Goal: Task Accomplishment & Management: Manage account settings

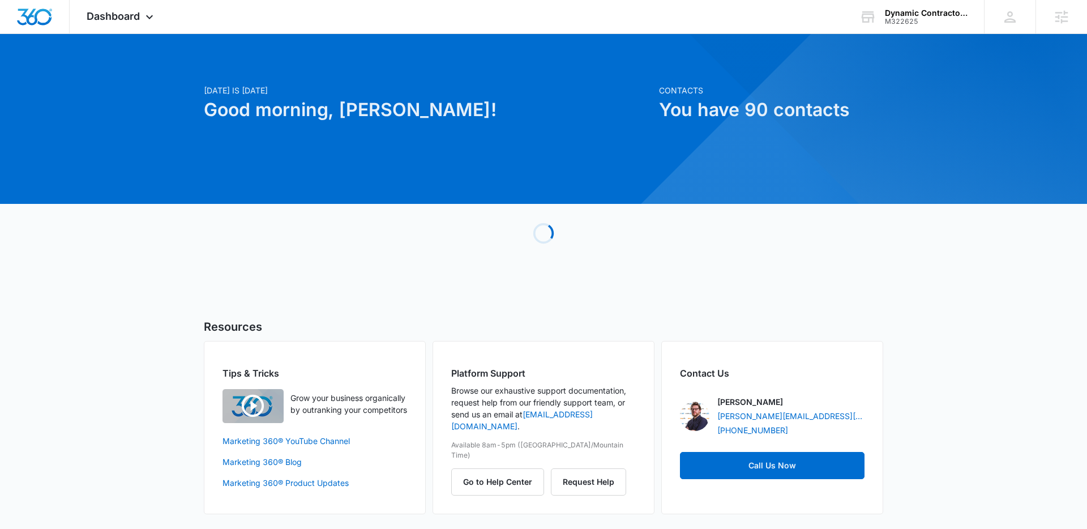
click at [886, 36] on div at bounding box center [1055, 272] width 964 height 964
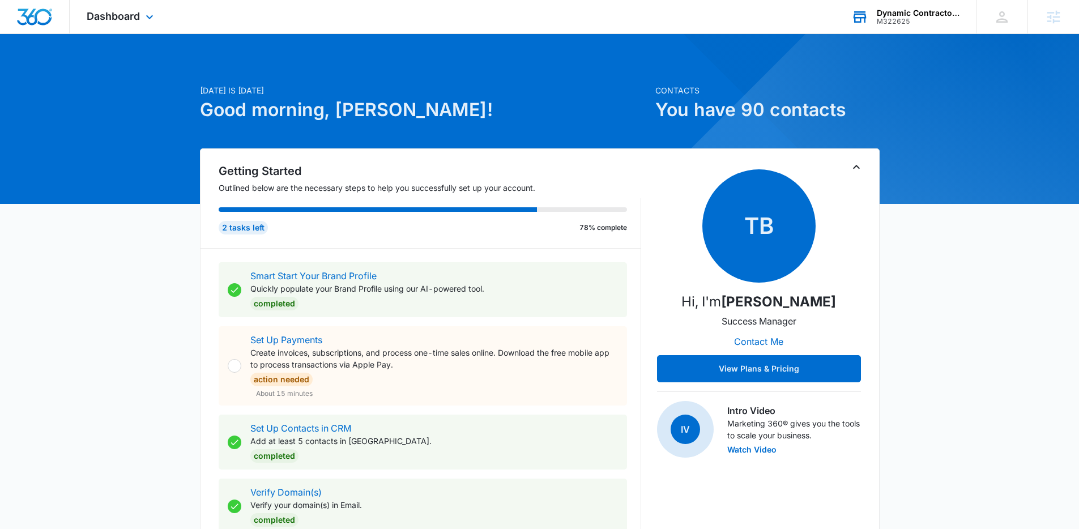
click at [886, 28] on div "Dynamic Contractors & Electric M322625 Your Accounts View All" at bounding box center [905, 16] width 142 height 33
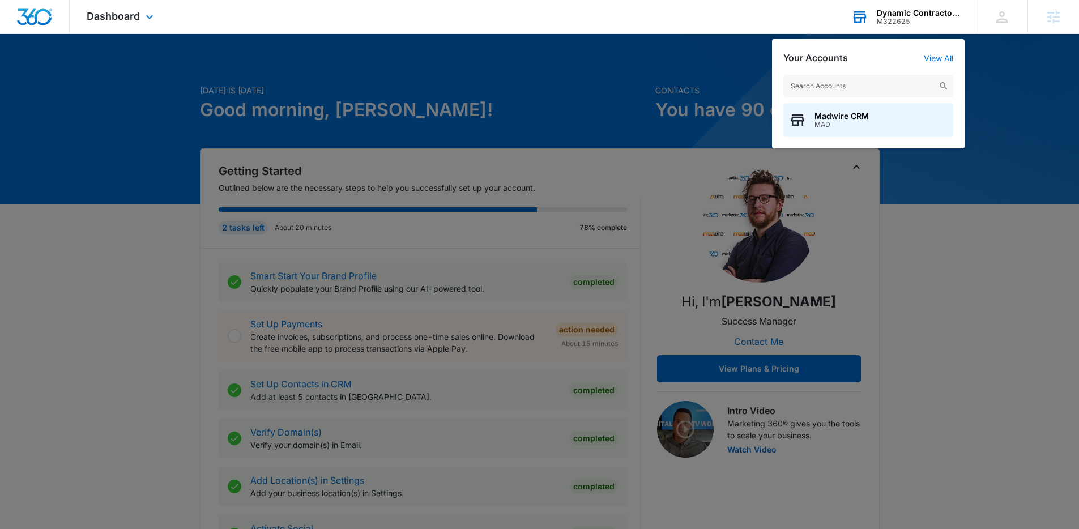
click at [902, 70] on div "Madwire CRM MAD" at bounding box center [868, 105] width 193 height 85
click at [902, 75] on input "text" at bounding box center [868, 86] width 170 height 23
type input "lehan drugs"
click at [835, 118] on span "Lehan Drugs" at bounding box center [860, 116] width 92 height 9
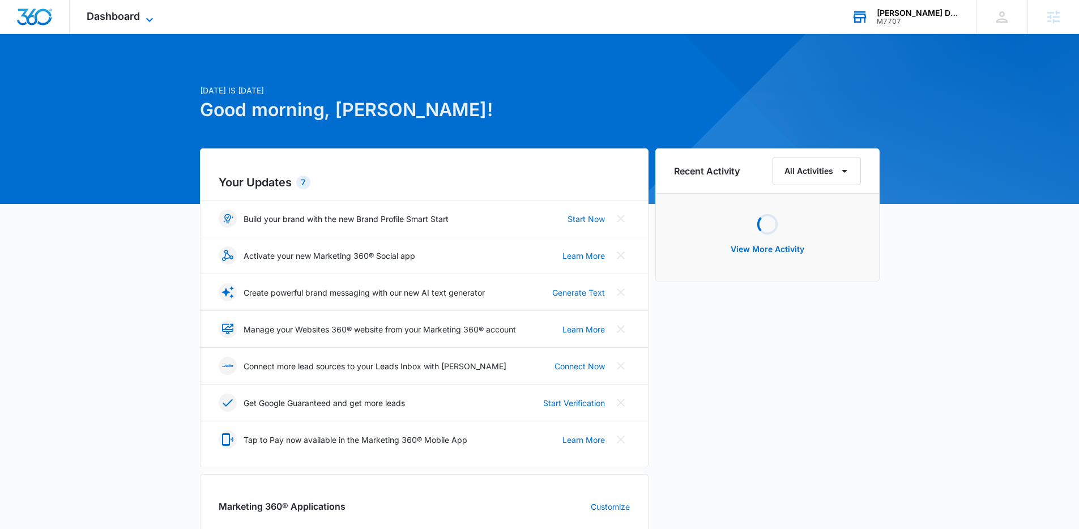
click at [136, 12] on span "Dashboard" at bounding box center [113, 16] width 53 height 12
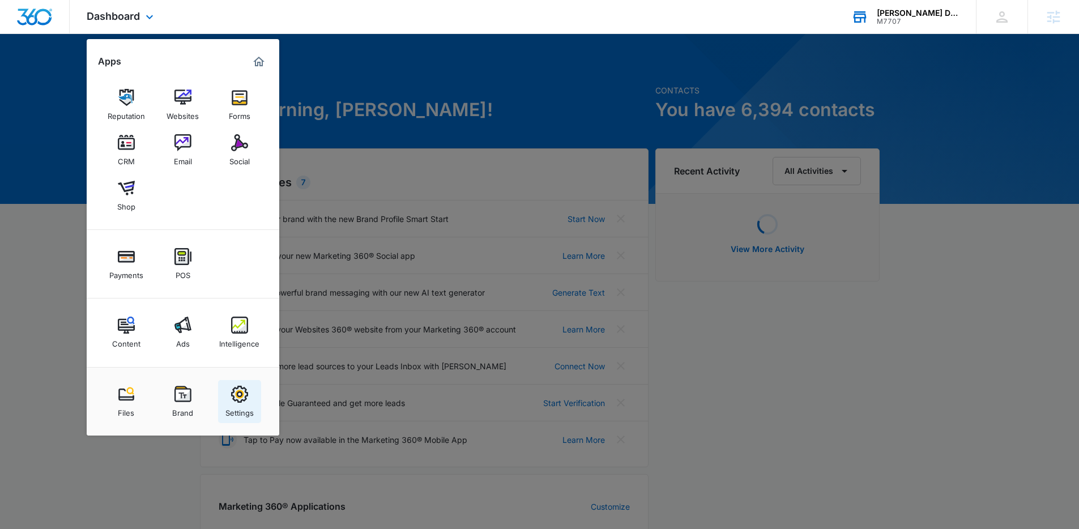
click at [236, 406] on div "Settings" at bounding box center [239, 410] width 28 height 15
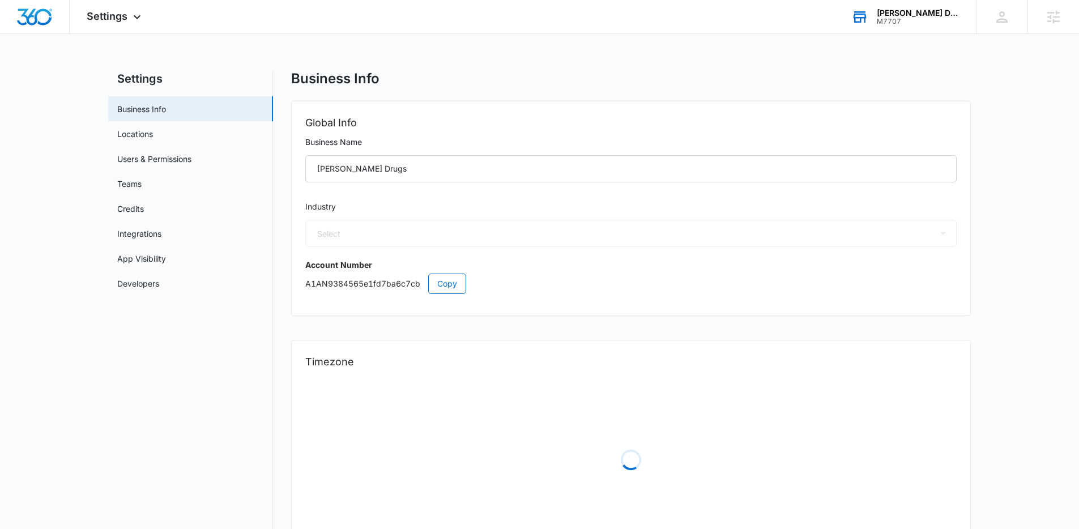
select select "33"
select select "US"
select select "America/[GEOGRAPHIC_DATA]"
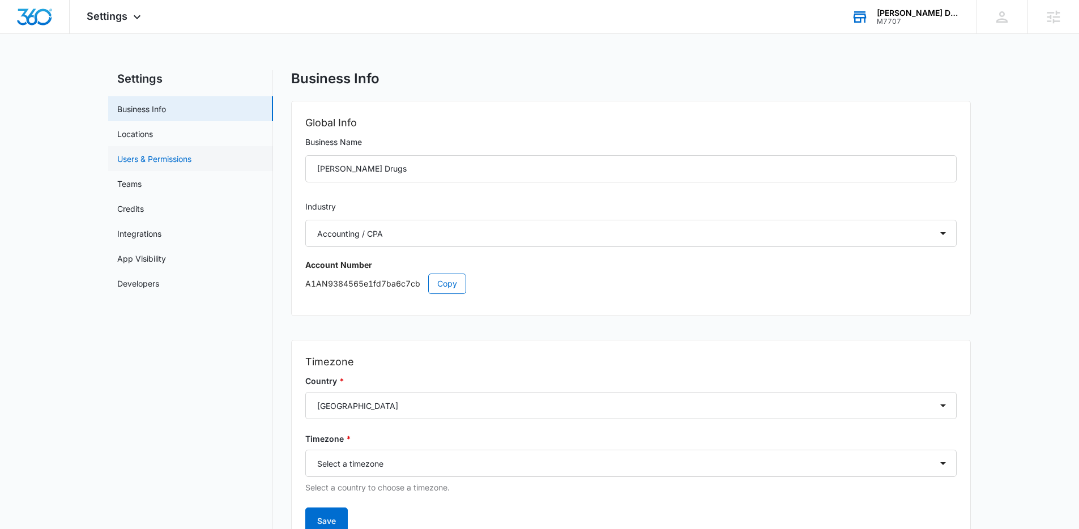
click at [191, 160] on link "Users & Permissions" at bounding box center [154, 159] width 74 height 12
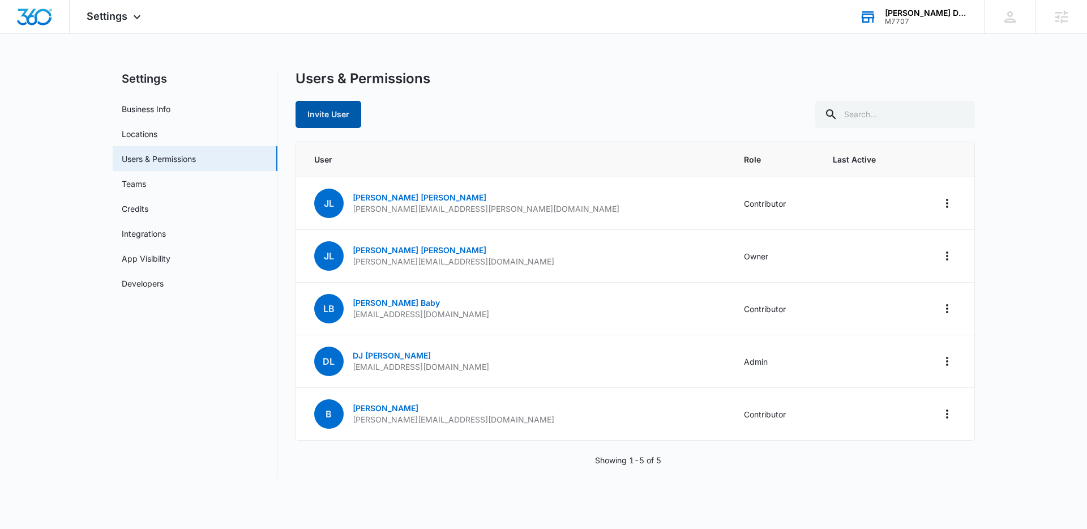
click at [335, 125] on button "Invite User" at bounding box center [329, 114] width 66 height 27
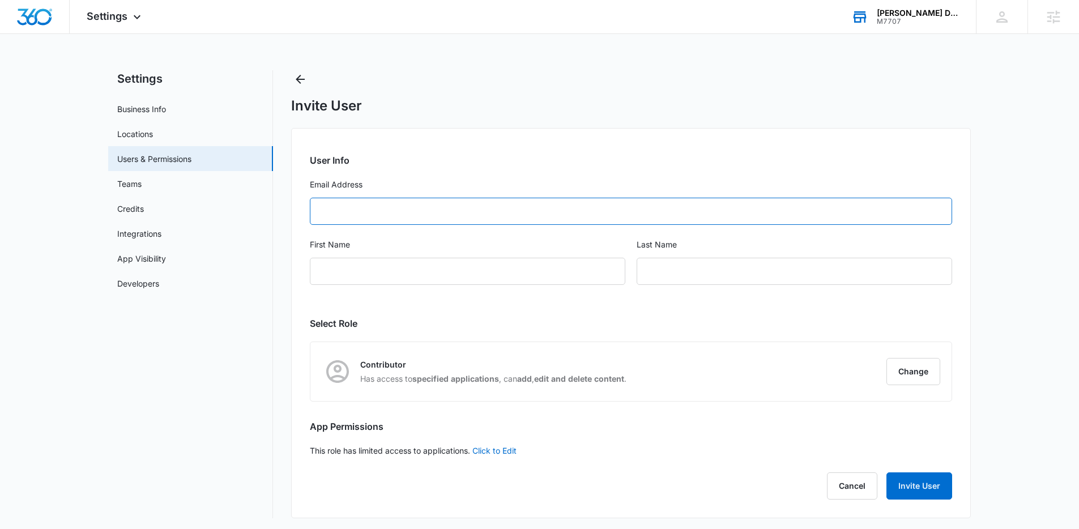
click at [436, 213] on input "Email Address" at bounding box center [631, 211] width 642 height 27
paste input "mnelson@viemed.com>"
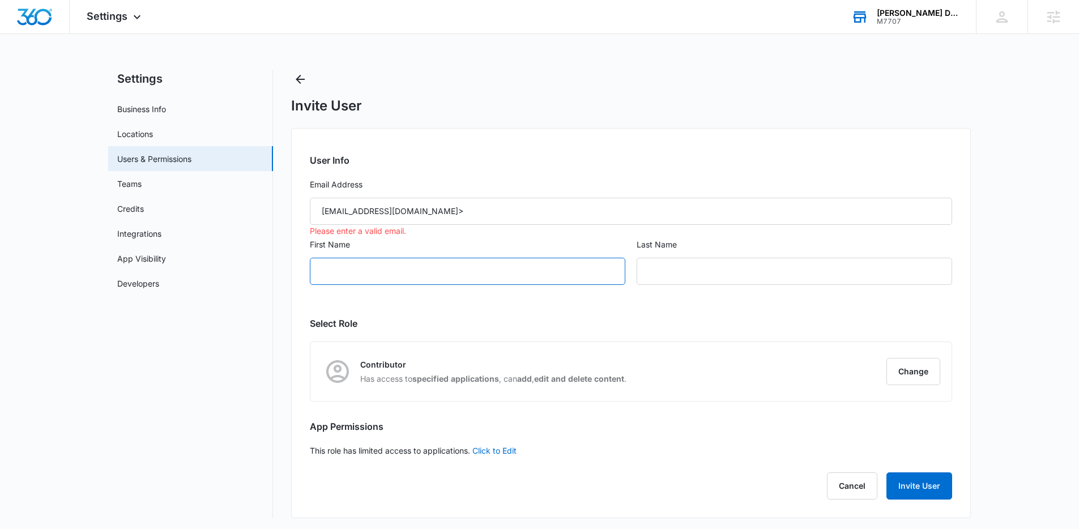
click at [478, 273] on input "First Name" at bounding box center [467, 271] width 315 height 27
click at [450, 213] on input "mnelson@viemed.com>" at bounding box center [631, 211] width 642 height 27
type input "mnelson@viemed.com"
click at [462, 275] on input "First Name" at bounding box center [467, 271] width 315 height 27
type input "Maura"
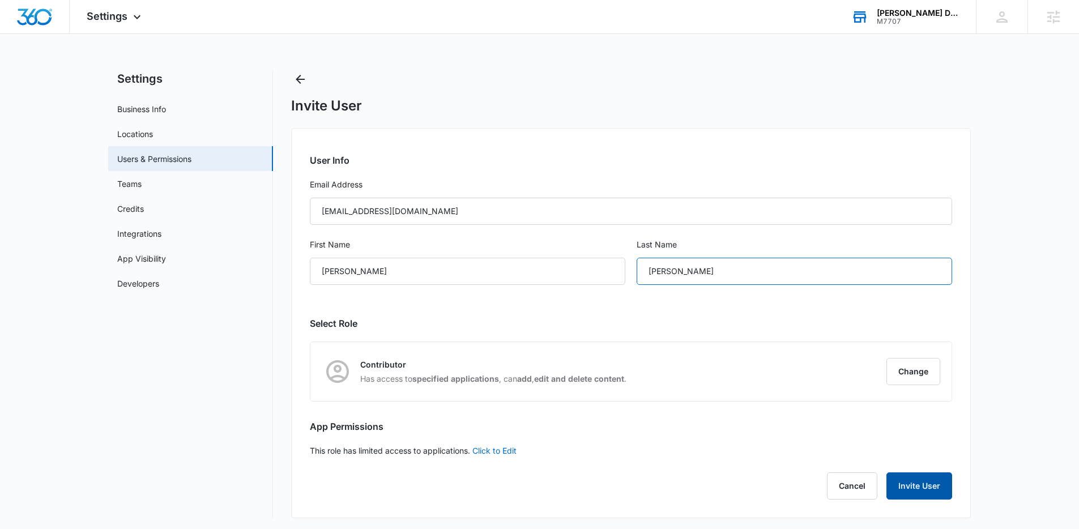
type input "Nelson"
click at [925, 491] on button "Invite User" at bounding box center [919, 485] width 66 height 27
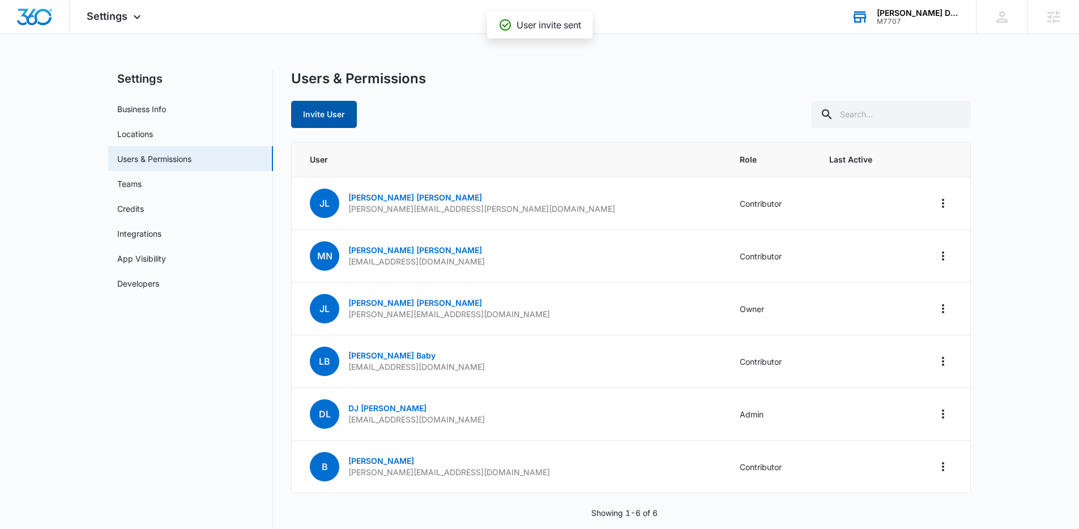
click at [343, 122] on button "Invite User" at bounding box center [324, 114] width 66 height 27
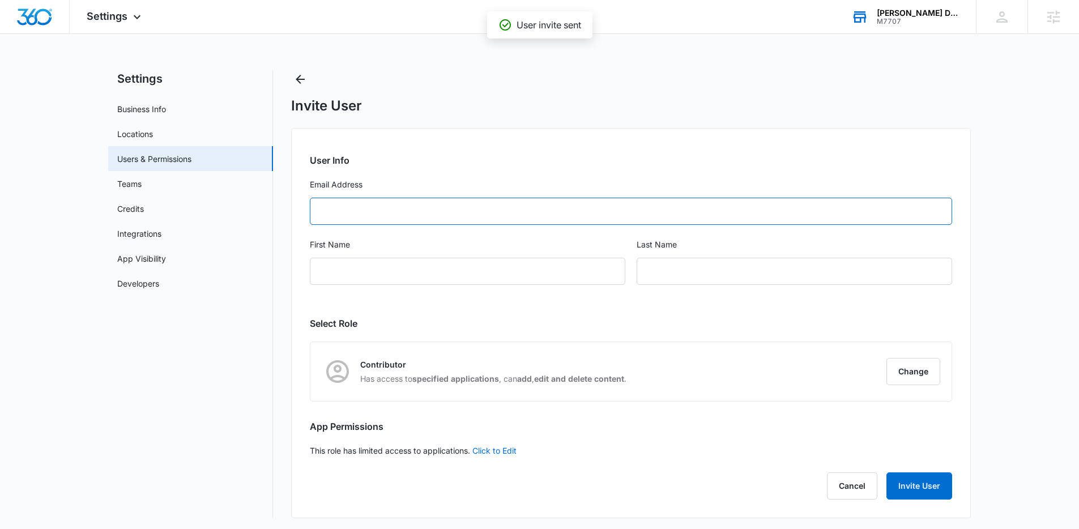
click at [447, 208] on input "Email Address" at bounding box center [631, 211] width 642 height 27
paste input "mroth@viemed.com"
type input "mroth@viemed.com"
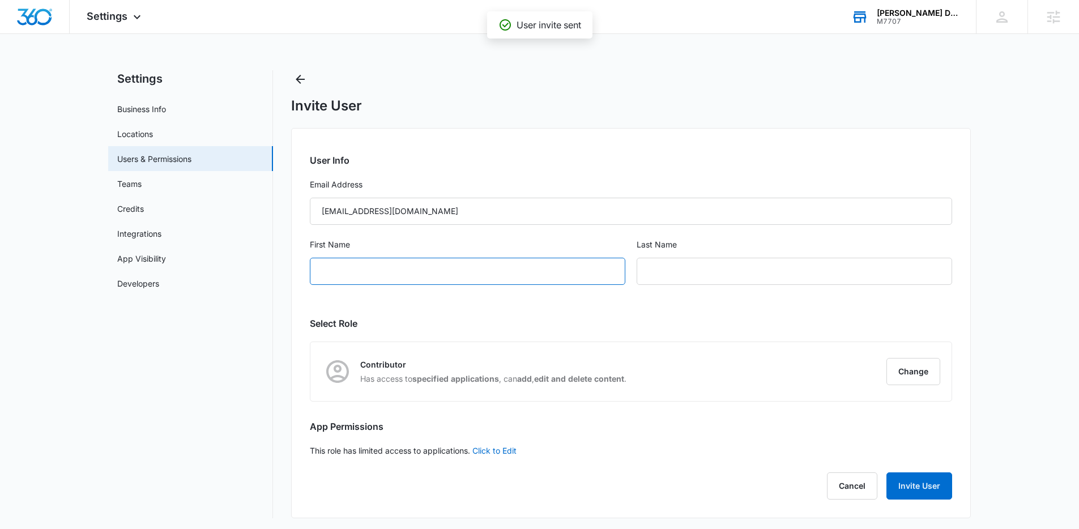
click at [377, 270] on input "First Name" at bounding box center [467, 271] width 315 height 27
type input "Marc"
type input "Roth"
click at [924, 486] on button "Invite User" at bounding box center [919, 485] width 66 height 27
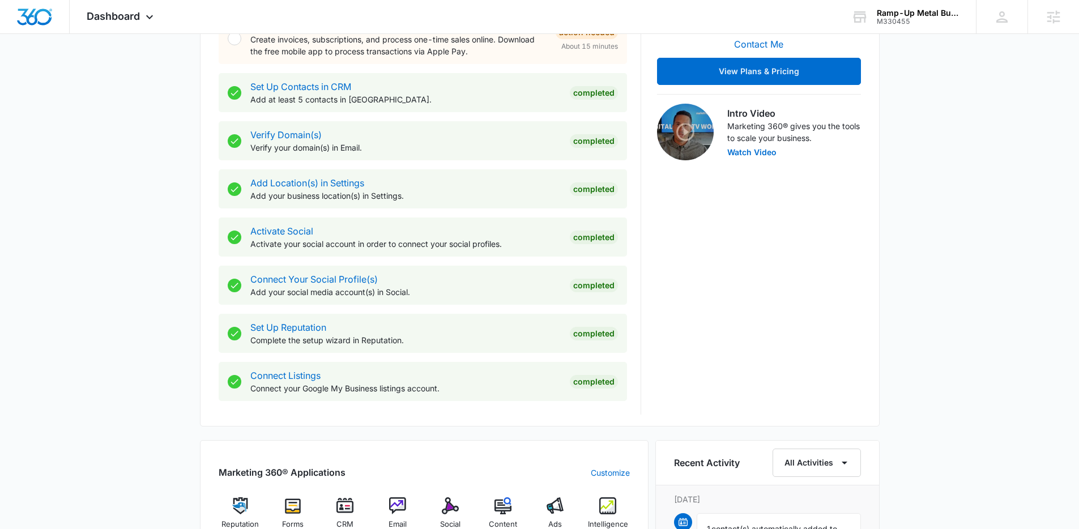
scroll to position [391, 0]
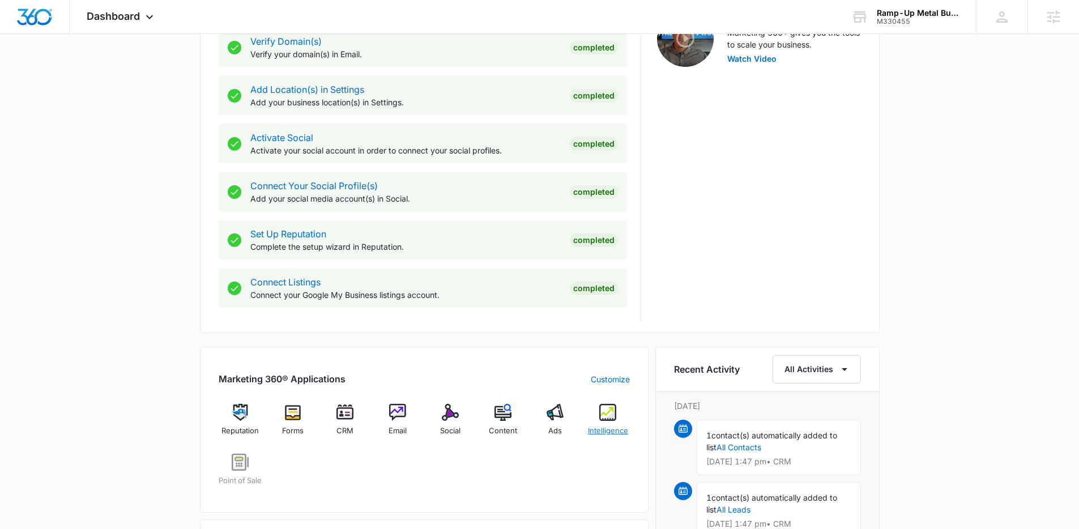
click at [614, 417] on img at bounding box center [607, 412] width 17 height 17
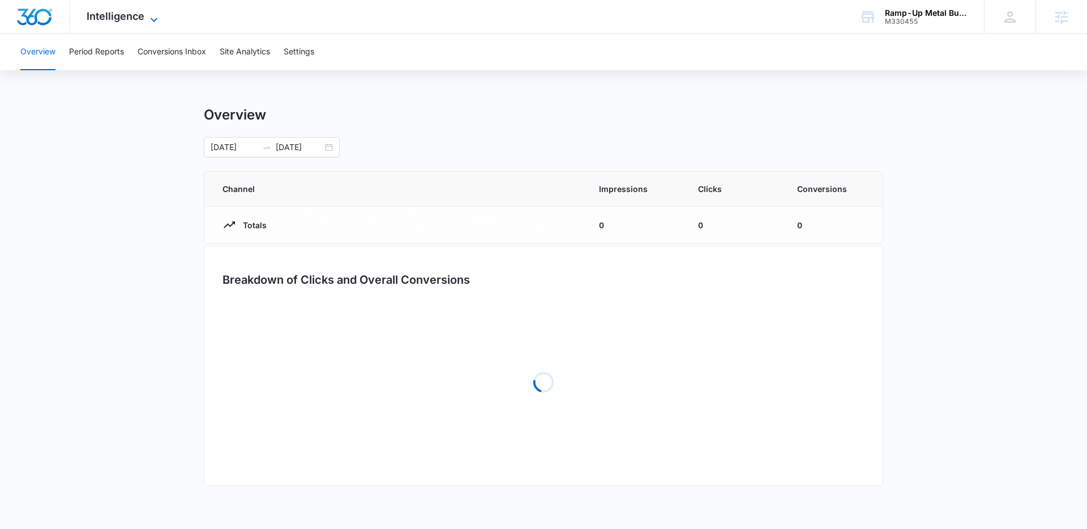
click at [142, 20] on span "Intelligence" at bounding box center [116, 16] width 58 height 12
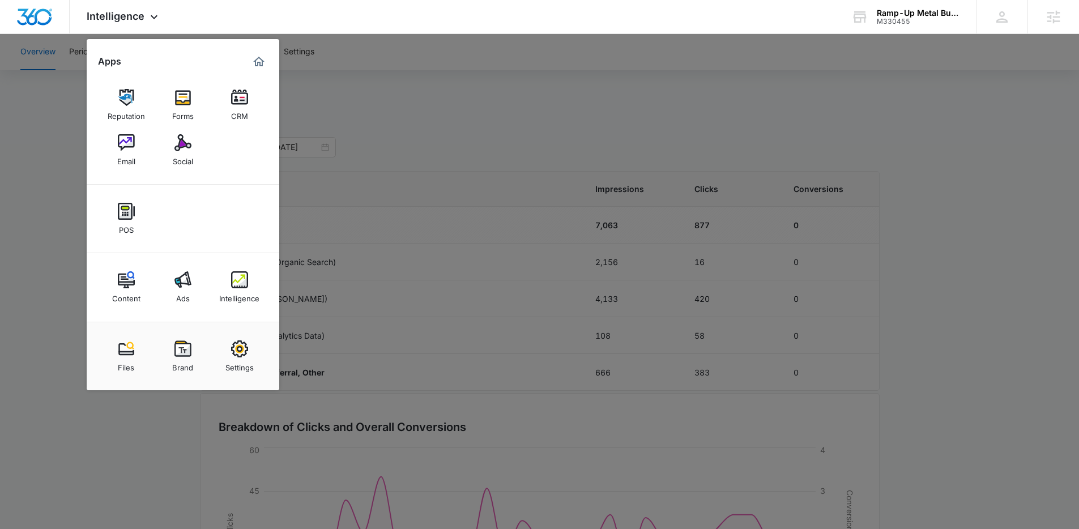
click at [893, 220] on div at bounding box center [539, 264] width 1079 height 529
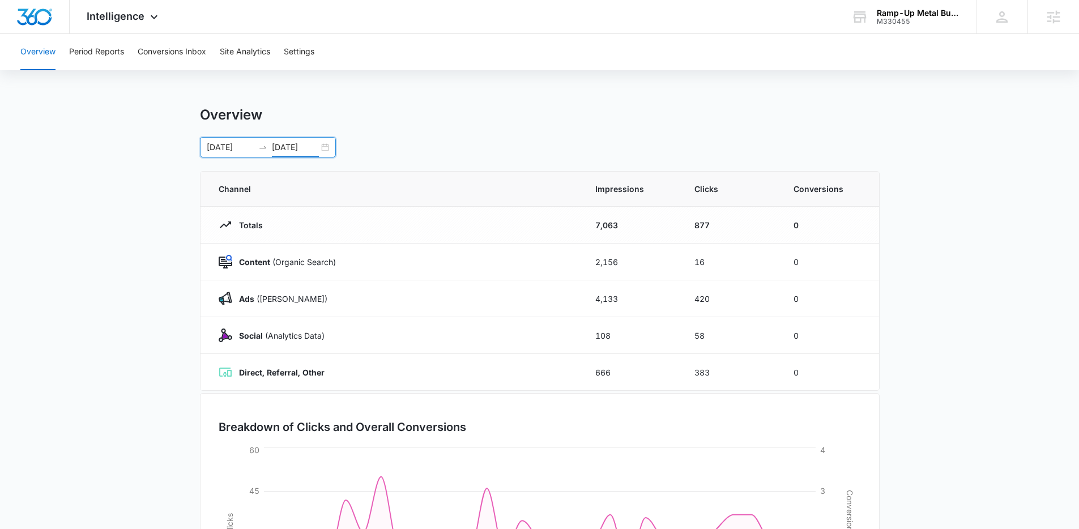
click at [308, 148] on input "08/10/2025" at bounding box center [295, 147] width 47 height 12
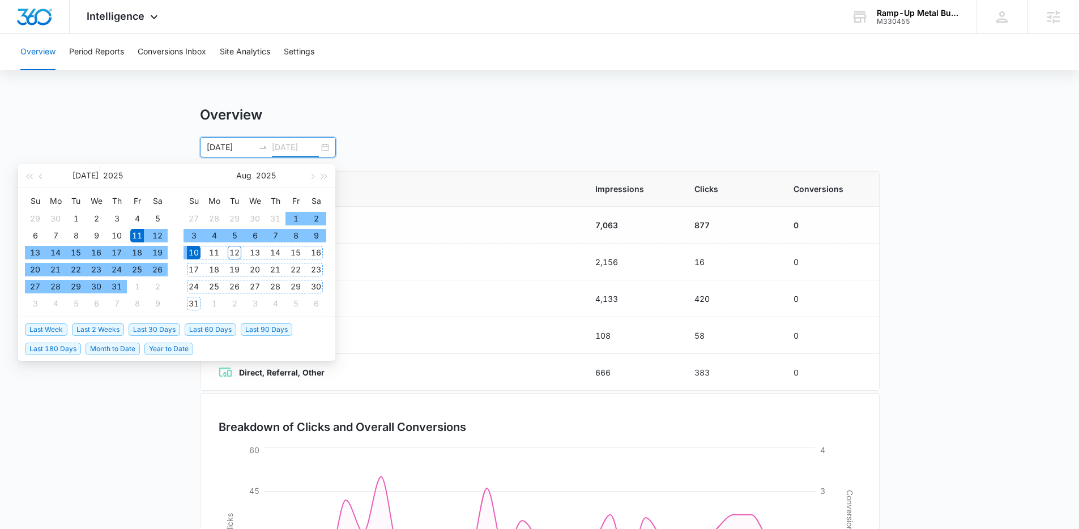
type input "08/10/2025"
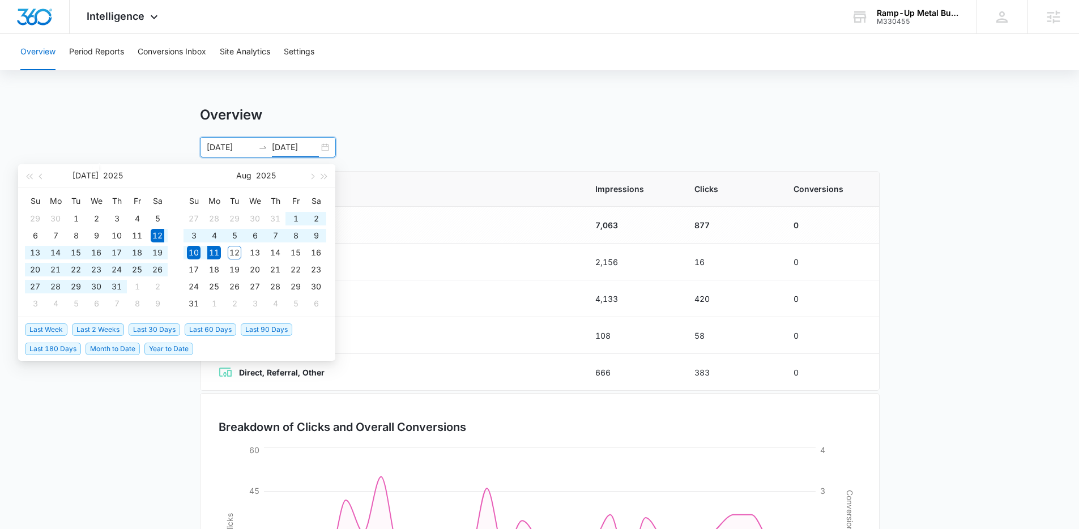
click at [151, 327] on span "Last 30 Days" at bounding box center [155, 329] width 52 height 12
type input "07/12/2025"
type input "08/11/2025"
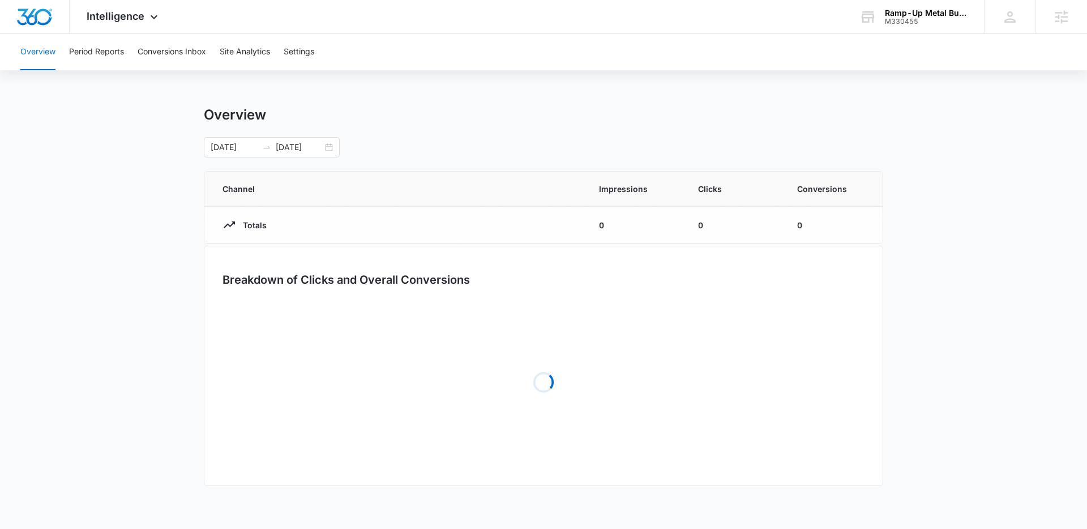
click at [721, 164] on div "Overview 07/12/2025 08/11/2025 Jul 2025 Su Mo Tu We Th Fr Sa 29 30 1 2 3 4 5 6 …" at bounding box center [543, 303] width 679 height 395
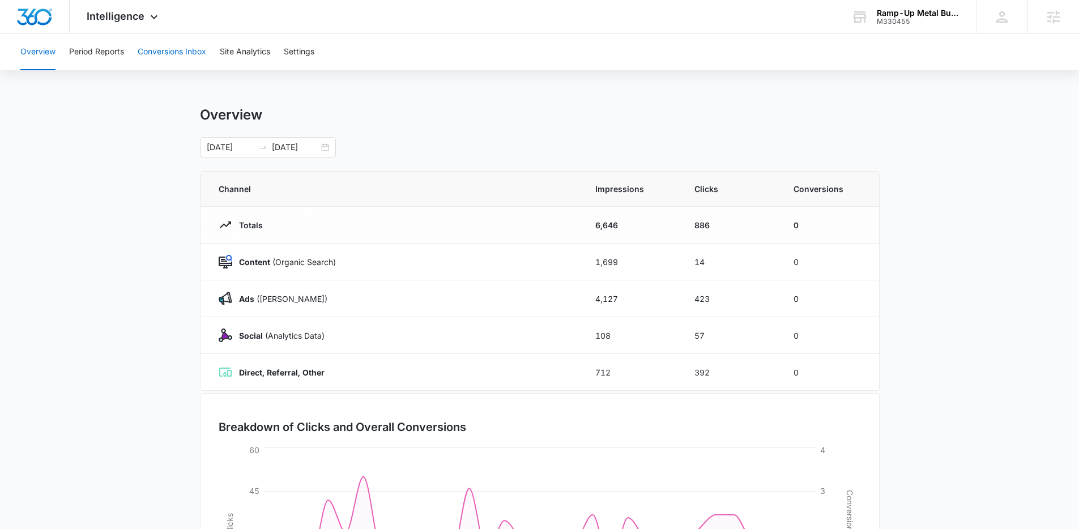
click at [170, 63] on button "Conversions Inbox" at bounding box center [172, 52] width 69 height 36
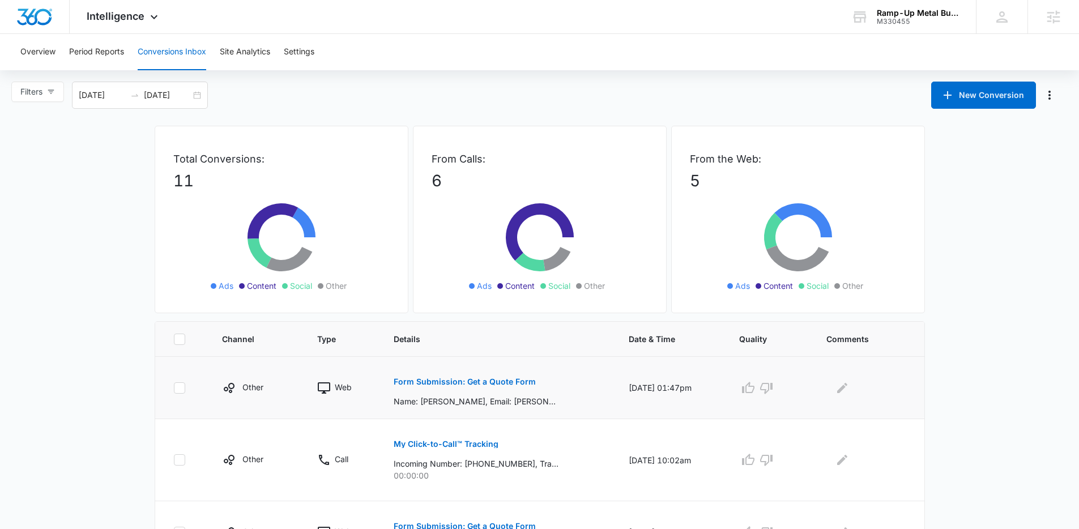
click at [482, 376] on button "Form Submission: Get a Quote Form" at bounding box center [464, 381] width 142 height 27
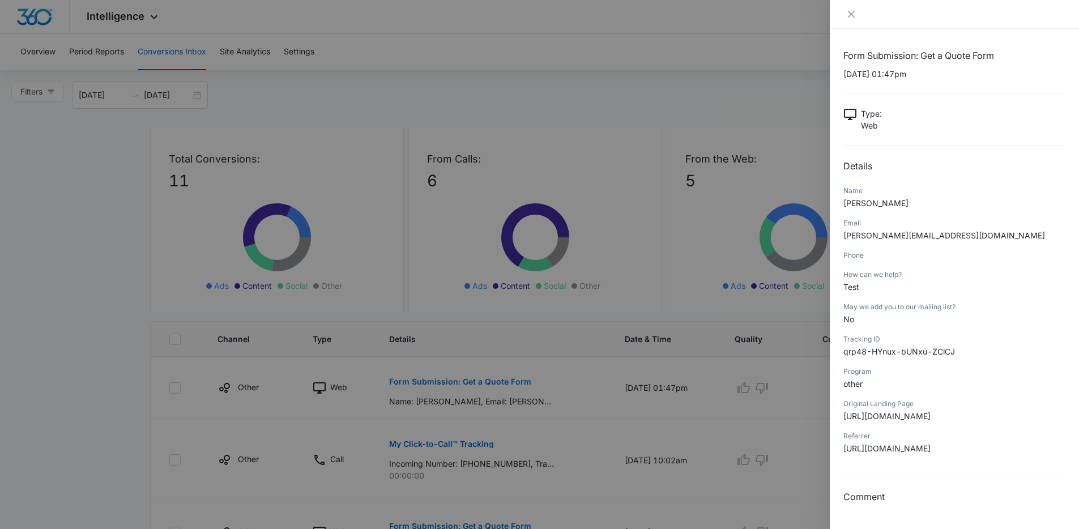
click at [696, 100] on div at bounding box center [539, 264] width 1079 height 529
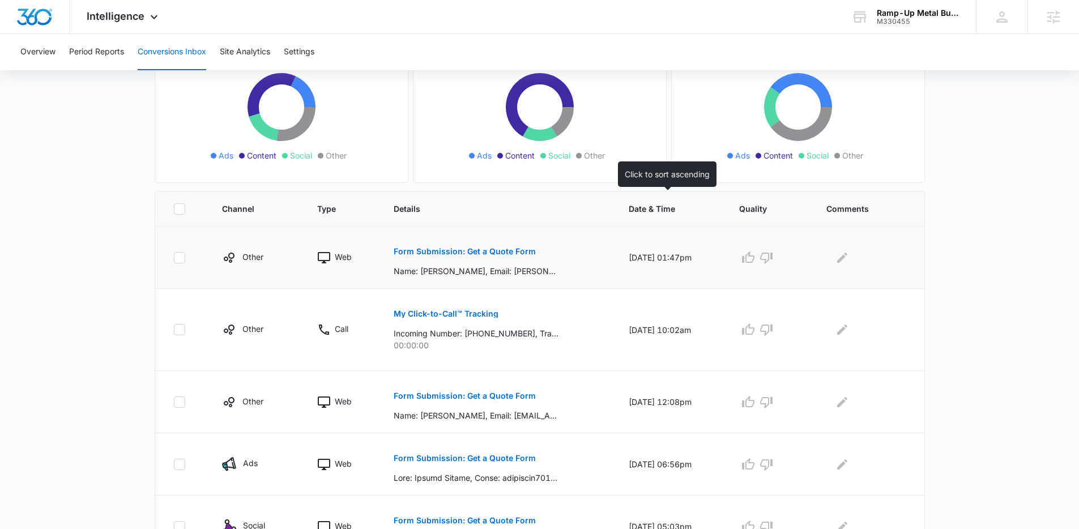
scroll to position [132, 0]
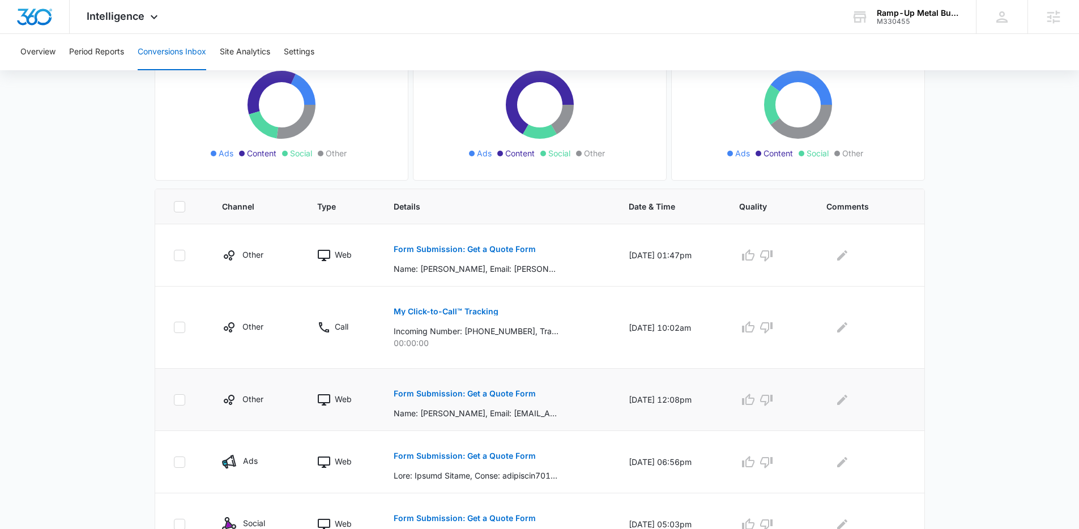
click at [485, 400] on button "Form Submission: Get a Quote Form" at bounding box center [464, 393] width 142 height 27
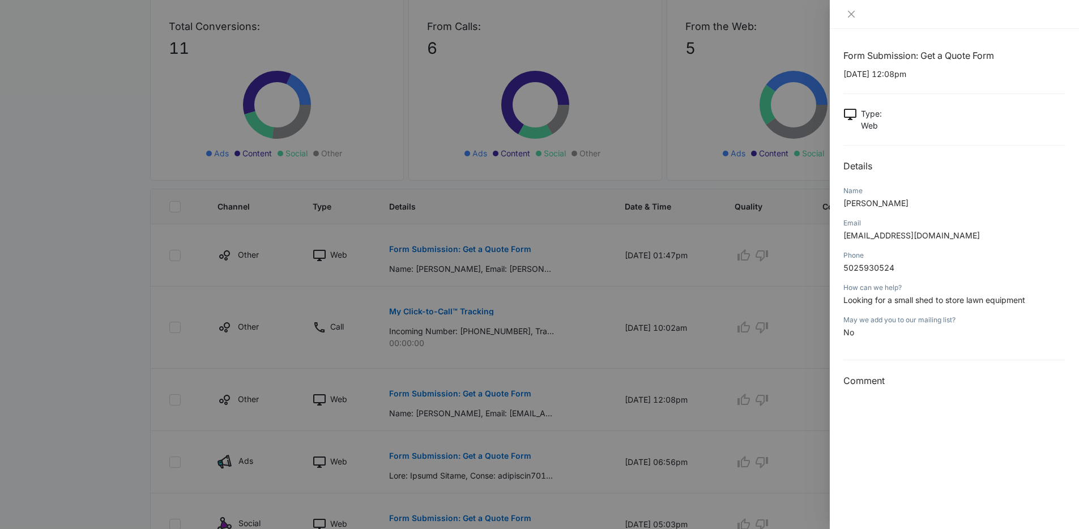
click at [109, 235] on div at bounding box center [539, 264] width 1079 height 529
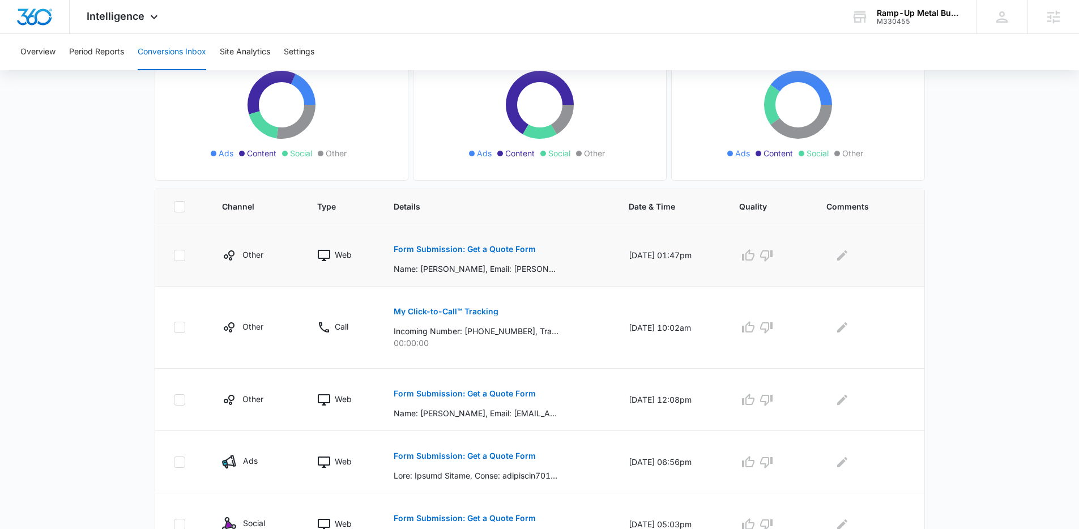
click at [474, 247] on p "Form Submission: Get a Quote Form" at bounding box center [464, 249] width 142 height 8
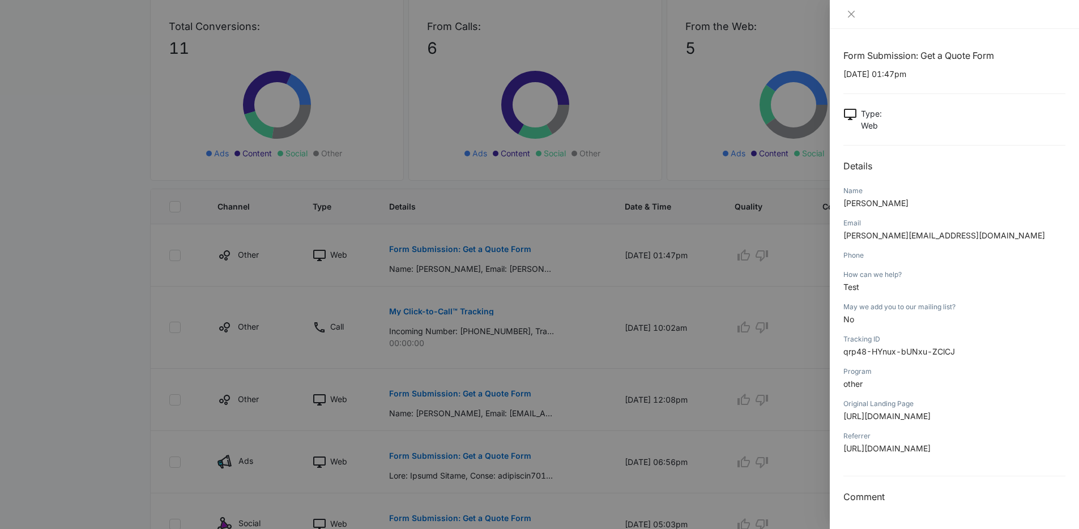
click at [57, 243] on div at bounding box center [539, 264] width 1079 height 529
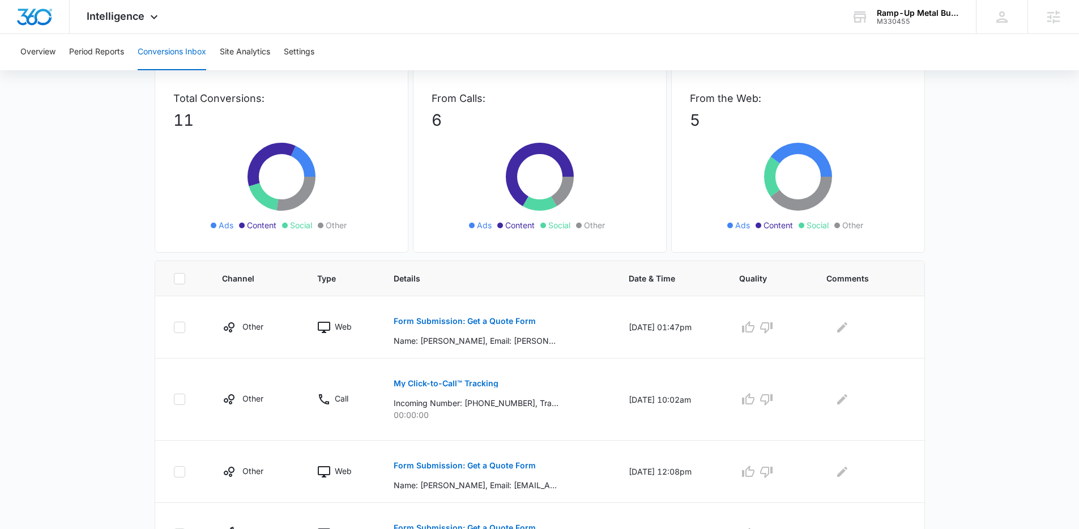
scroll to position [0, 0]
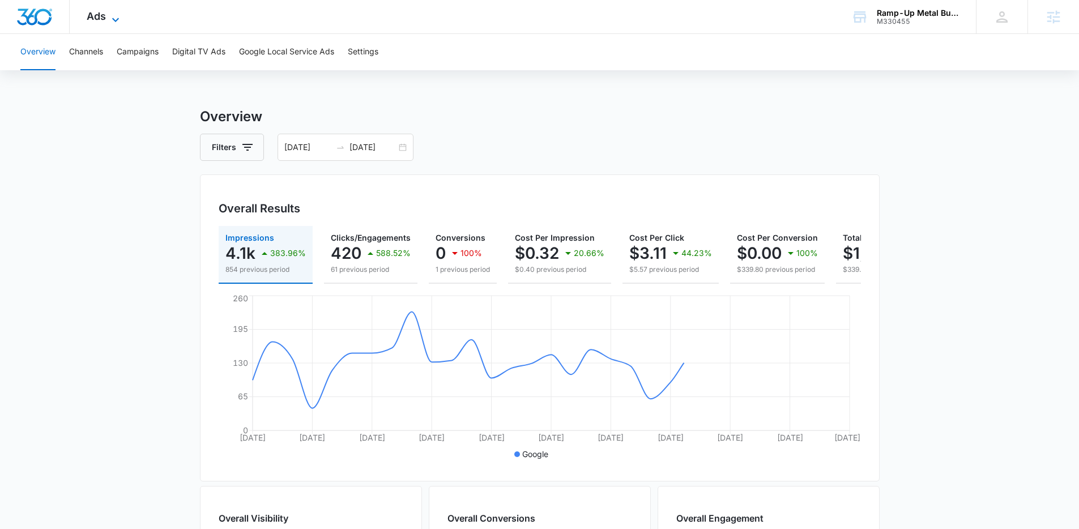
click at [113, 23] on icon at bounding box center [116, 20] width 14 height 14
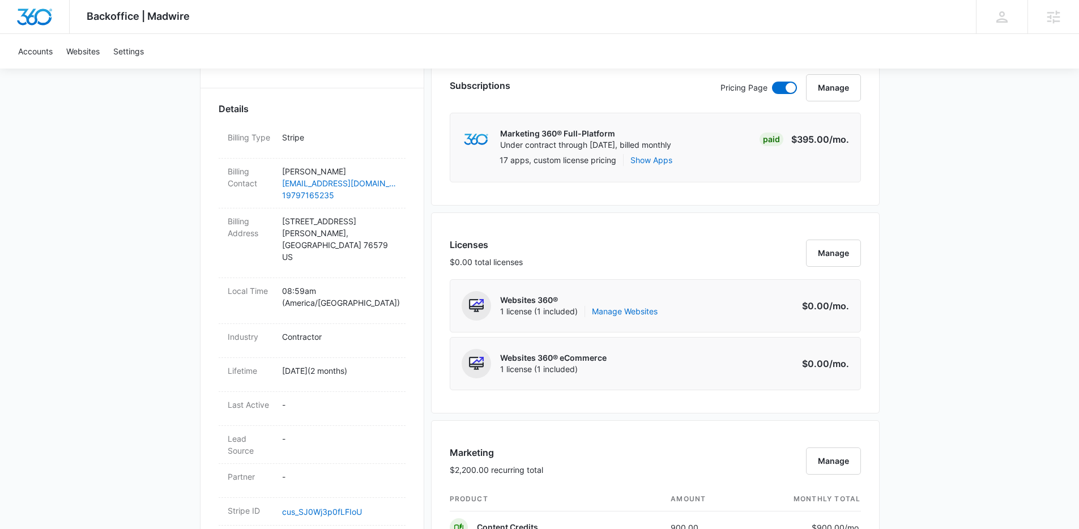
scroll to position [10, 0]
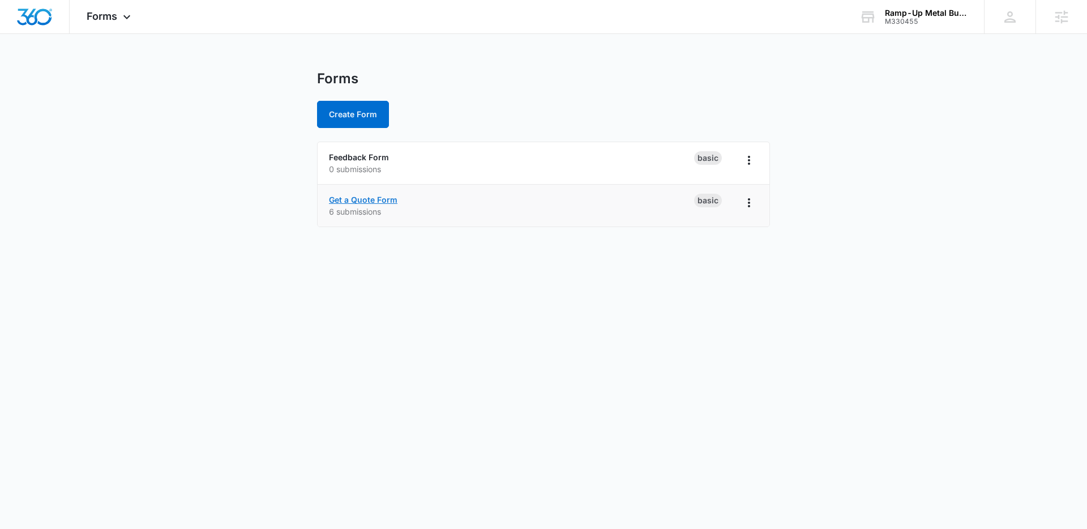
click at [352, 198] on link "Get a Quote Form" at bounding box center [363, 200] width 69 height 10
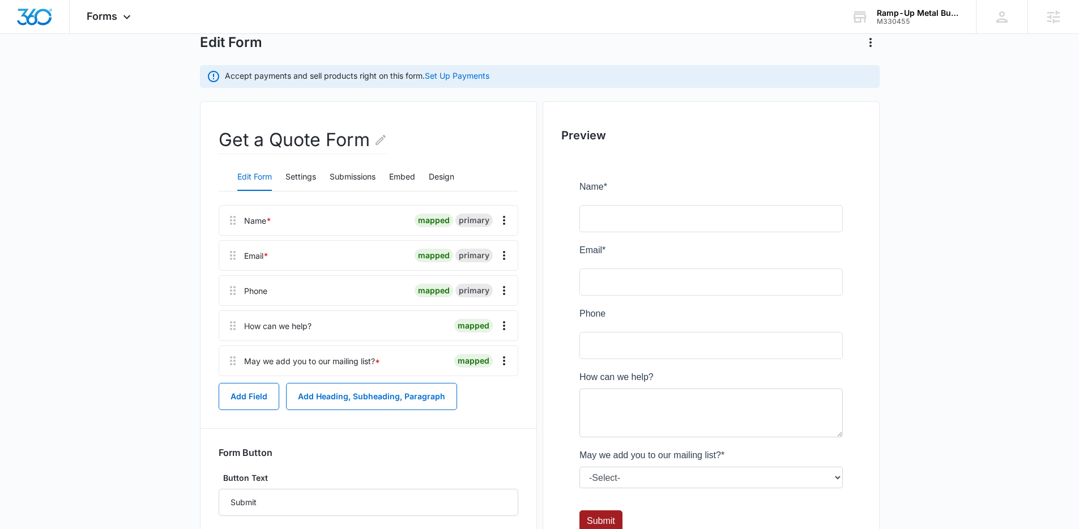
scroll to position [143, 0]
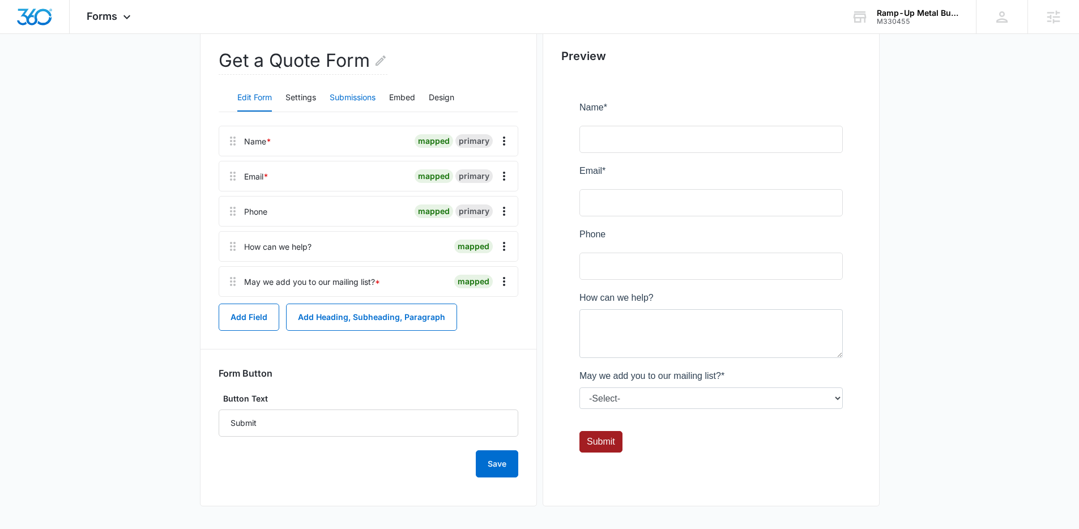
click at [335, 94] on button "Submissions" at bounding box center [353, 97] width 46 height 27
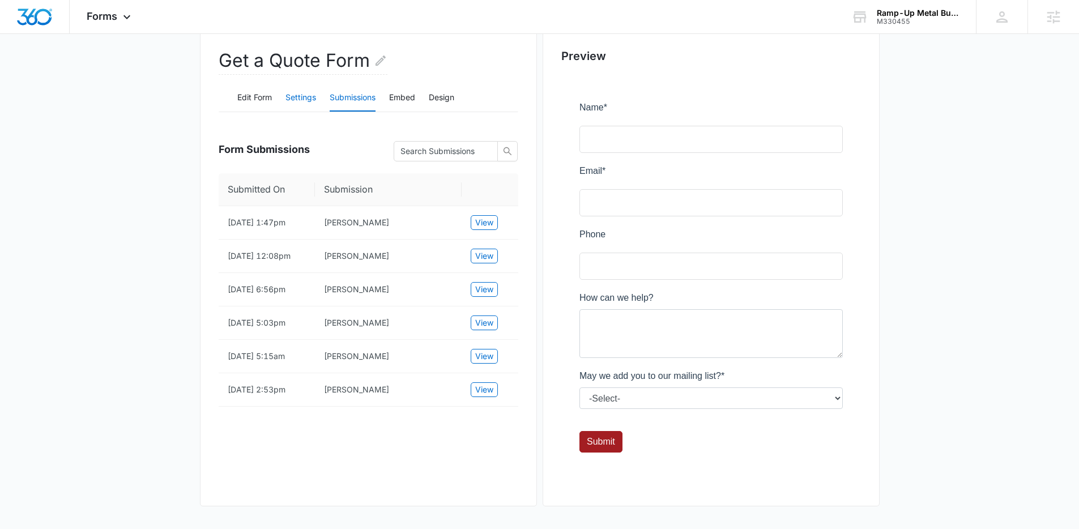
click at [306, 96] on button "Settings" at bounding box center [300, 97] width 31 height 27
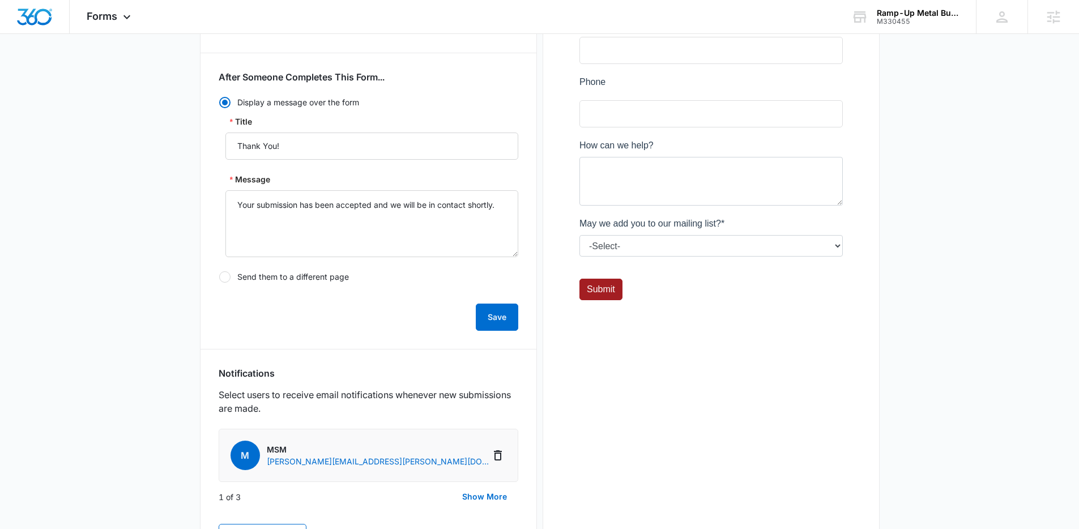
scroll to position [379, 0]
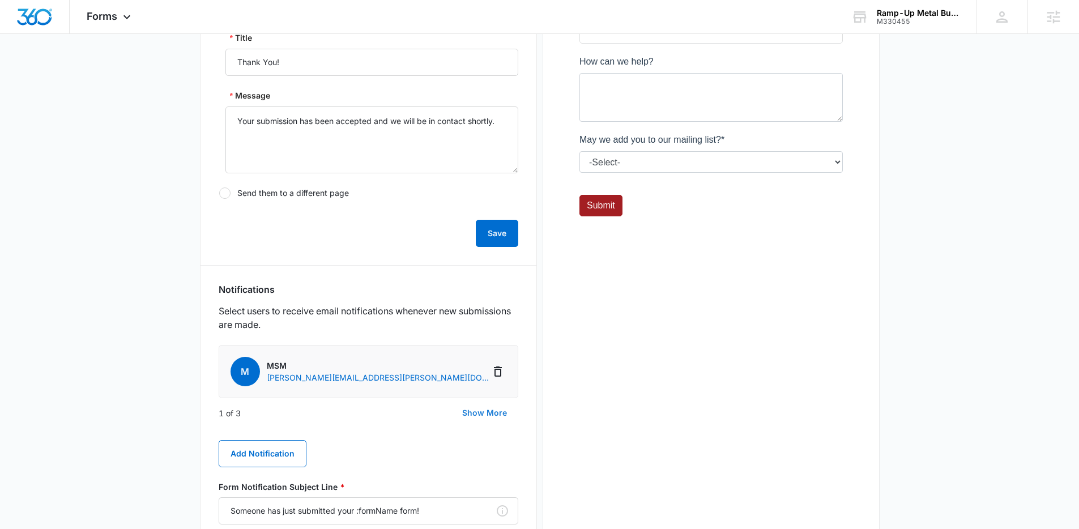
click at [501, 422] on button "Show More" at bounding box center [484, 412] width 67 height 27
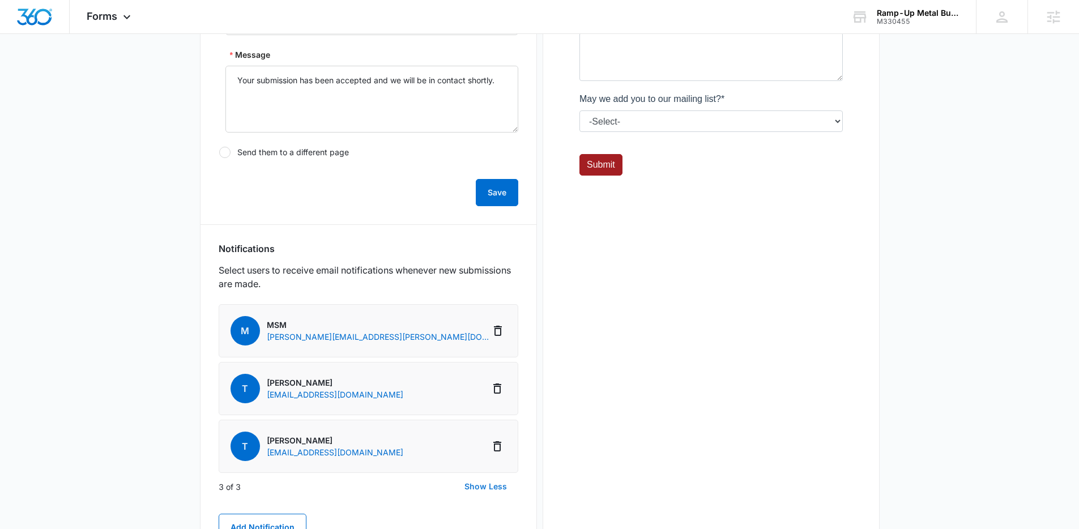
scroll to position [421, 0]
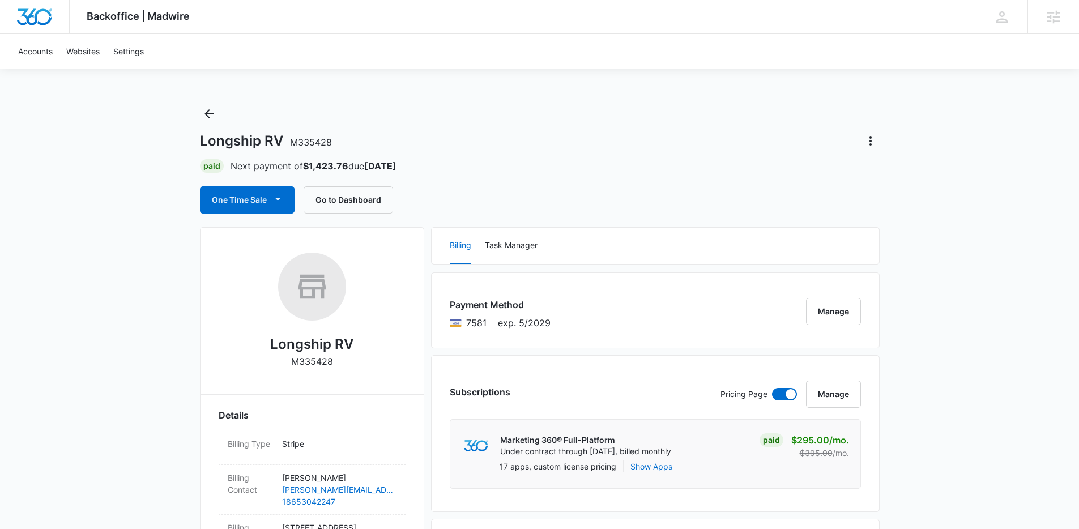
click at [403, 166] on div "Paid Next payment of $1,423.76 due [DATE]" at bounding box center [539, 166] width 679 height 14
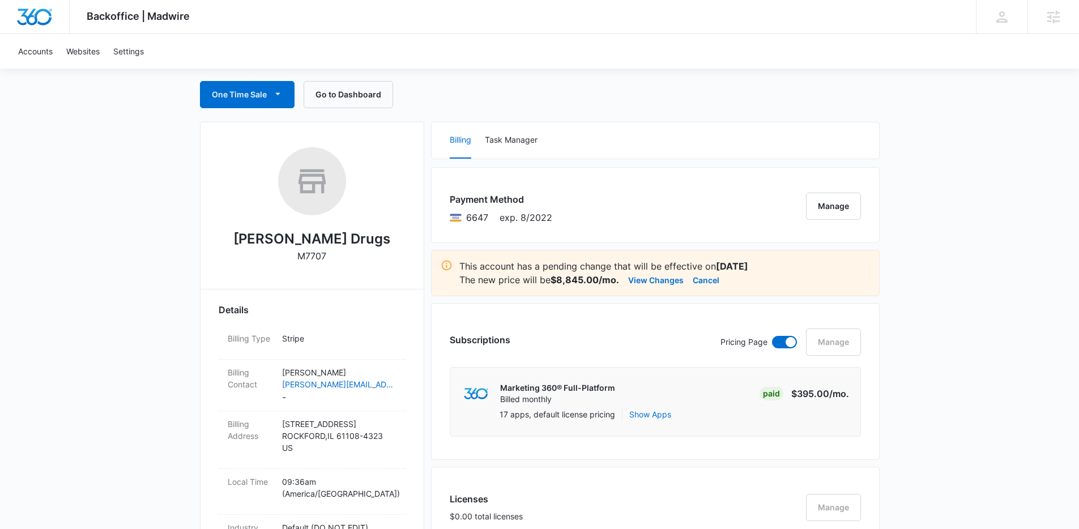
scroll to position [226, 0]
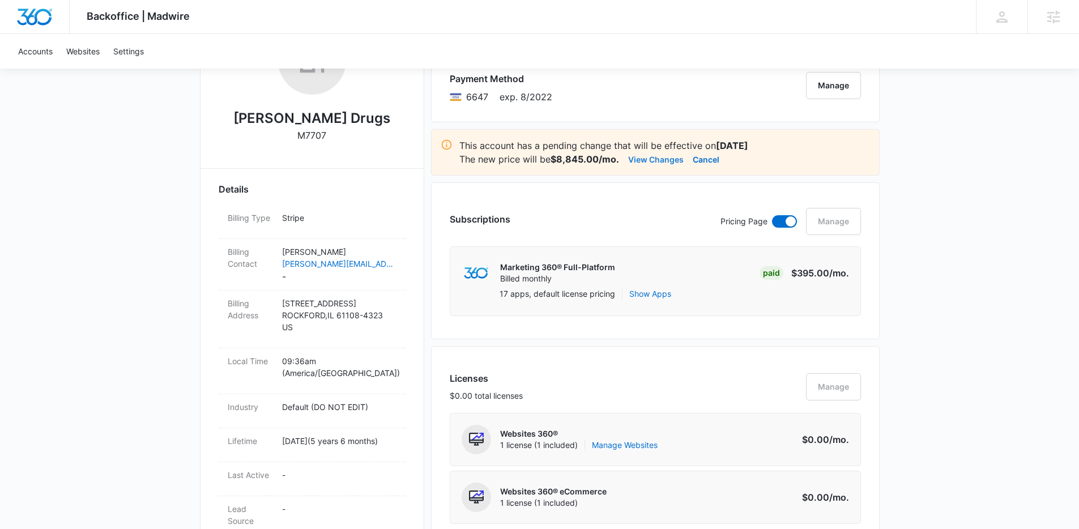
click at [650, 164] on button "View Changes" at bounding box center [655, 159] width 55 height 14
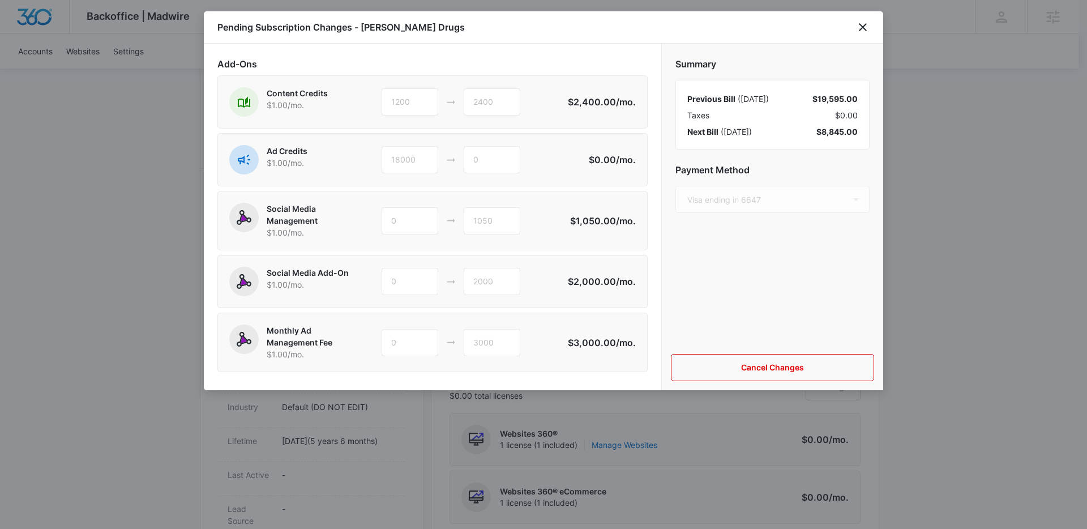
click at [405, 255] on div "Social Media Add-On $1.00 /mo. 0 2000 $2,000.00 /mo." at bounding box center [432, 281] width 430 height 53
click at [747, 367] on button "Cancel Changes" at bounding box center [772, 367] width 203 height 27
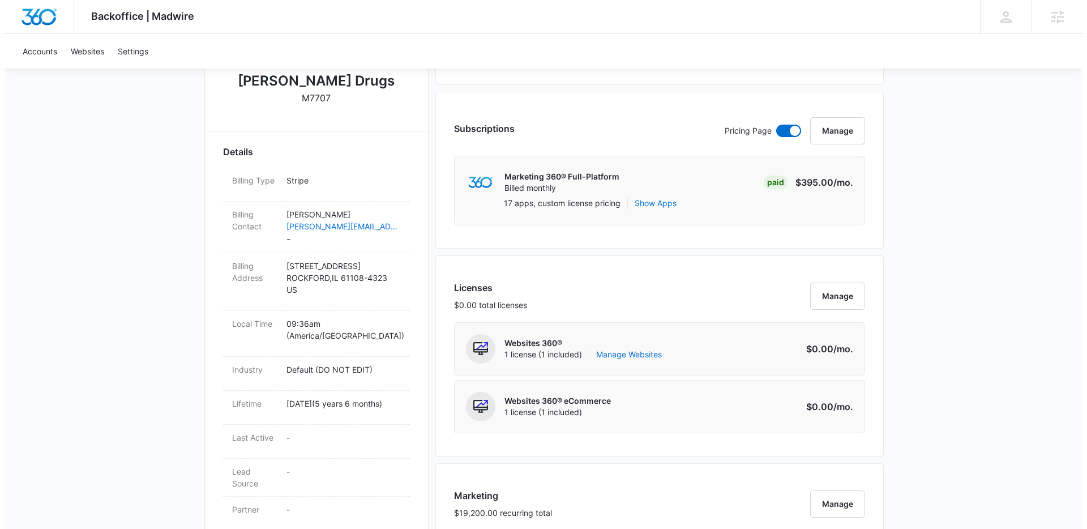
scroll to position [380, 0]
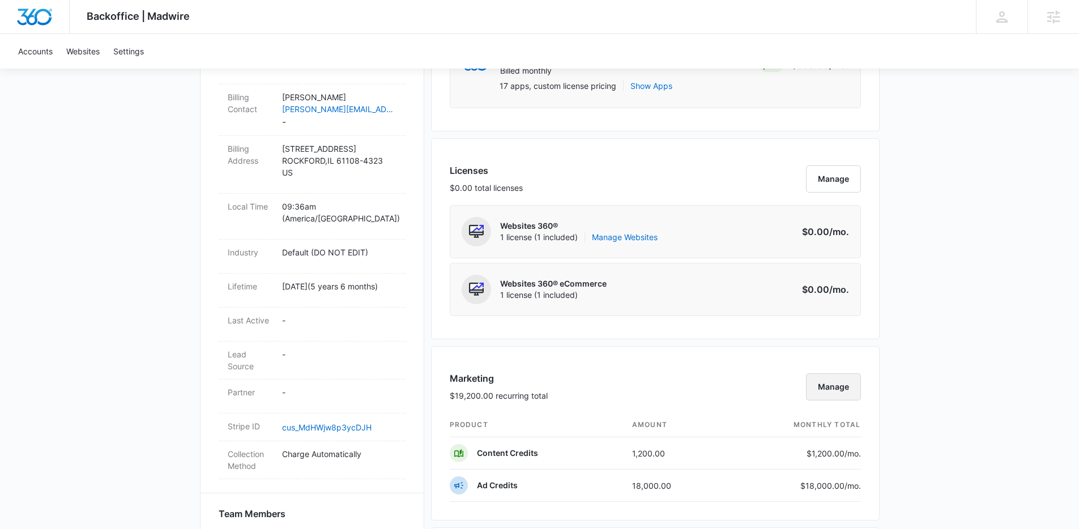
click at [848, 389] on button "Manage" at bounding box center [833, 386] width 55 height 27
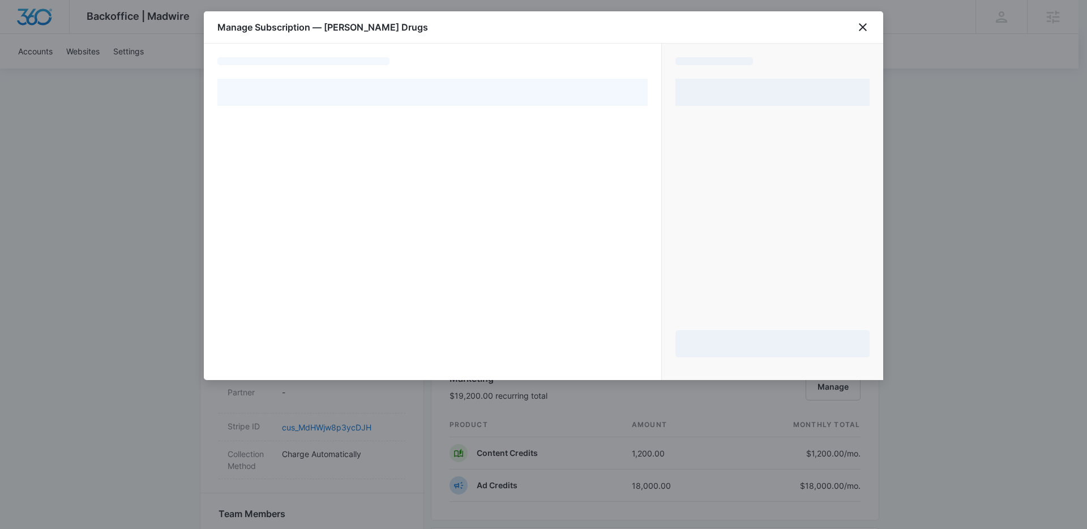
select select "pm_1MtEqwA4n8RTgNjUQ7biEhtJ"
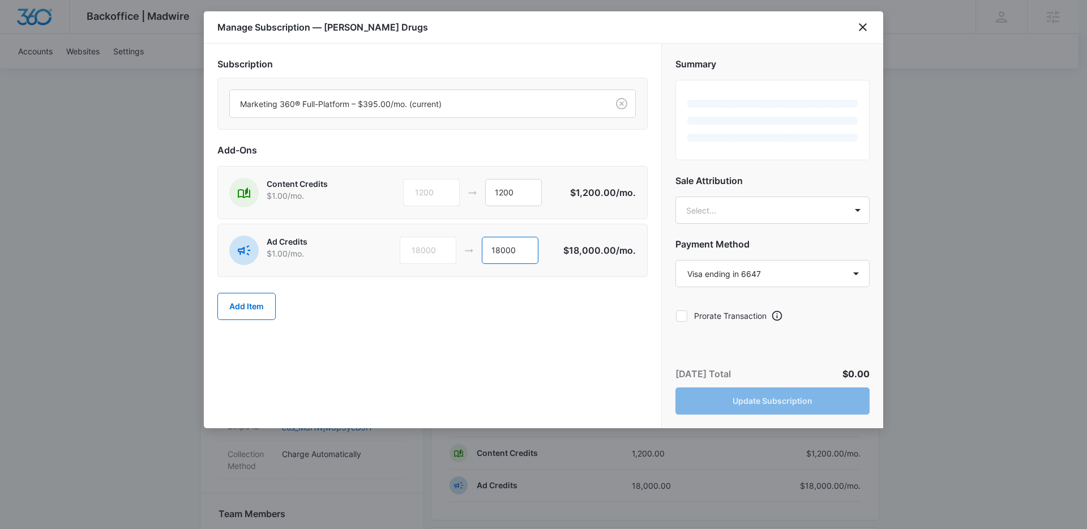
click at [494, 255] on input "18000" at bounding box center [510, 250] width 57 height 27
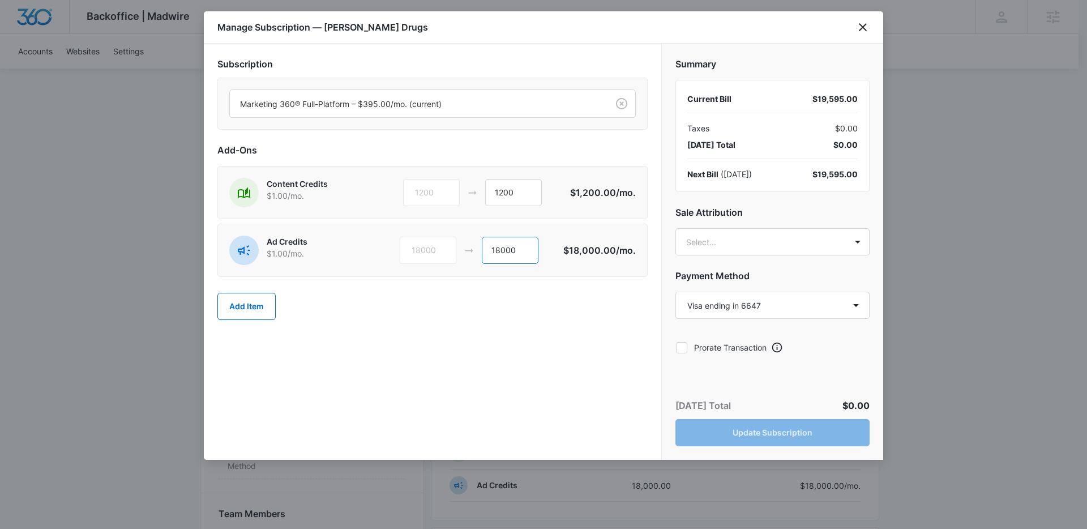
click at [494, 255] on input "18000" at bounding box center [510, 250] width 57 height 27
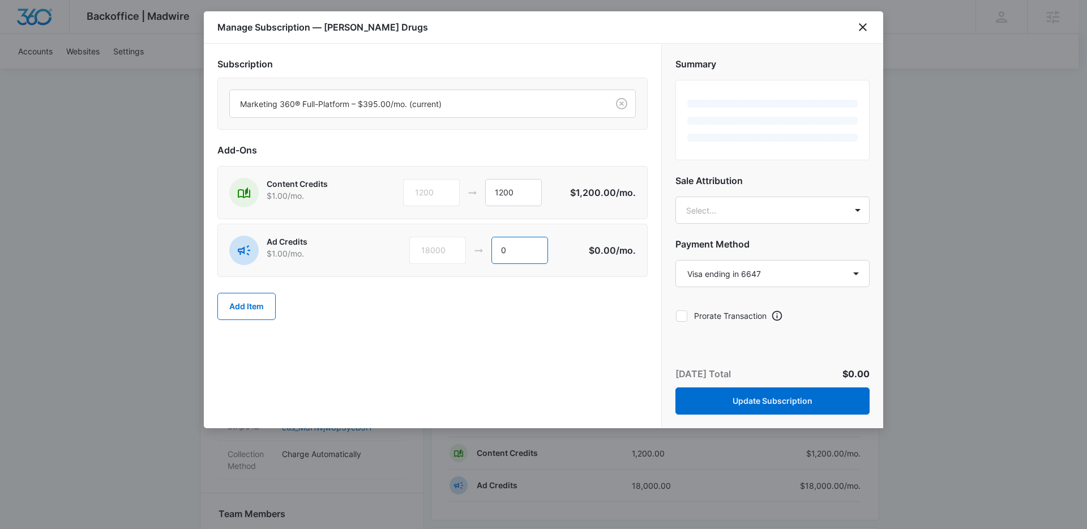
type input "0"
click at [437, 328] on div "Add Item" at bounding box center [432, 306] width 430 height 50
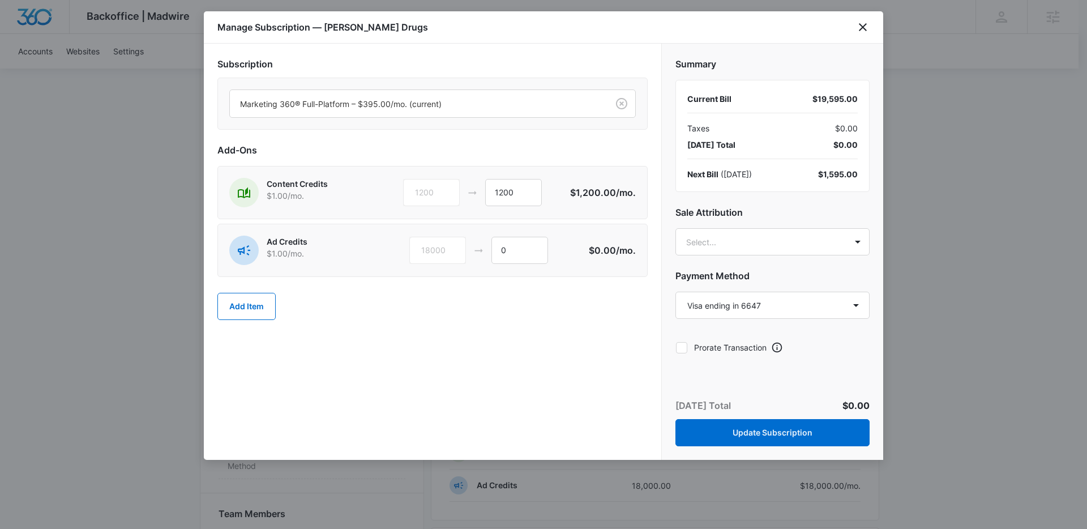
click at [239, 321] on div "Add Item" at bounding box center [432, 306] width 430 height 50
click at [260, 315] on button "Add Item" at bounding box center [246, 306] width 58 height 27
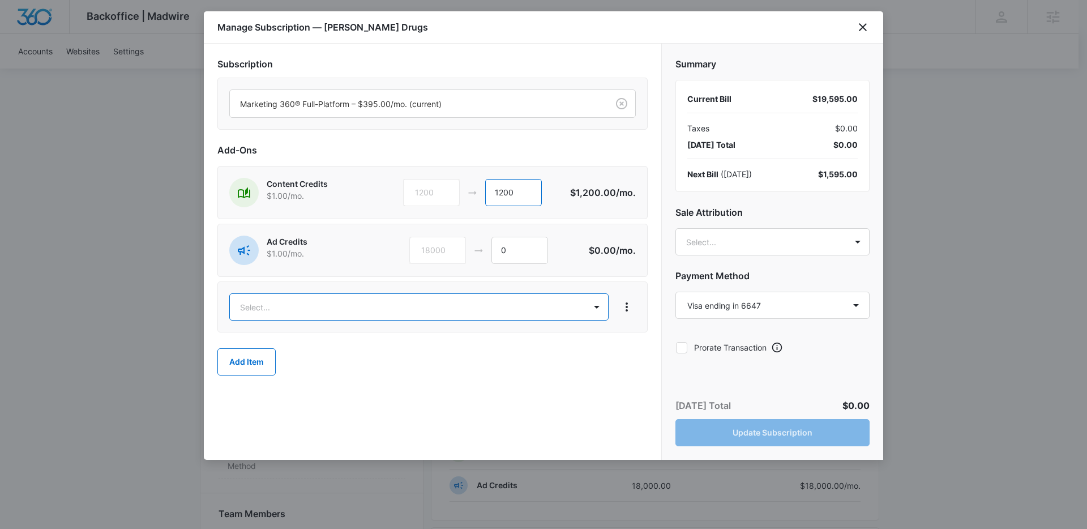
click at [509, 199] on input "1200" at bounding box center [513, 192] width 57 height 27
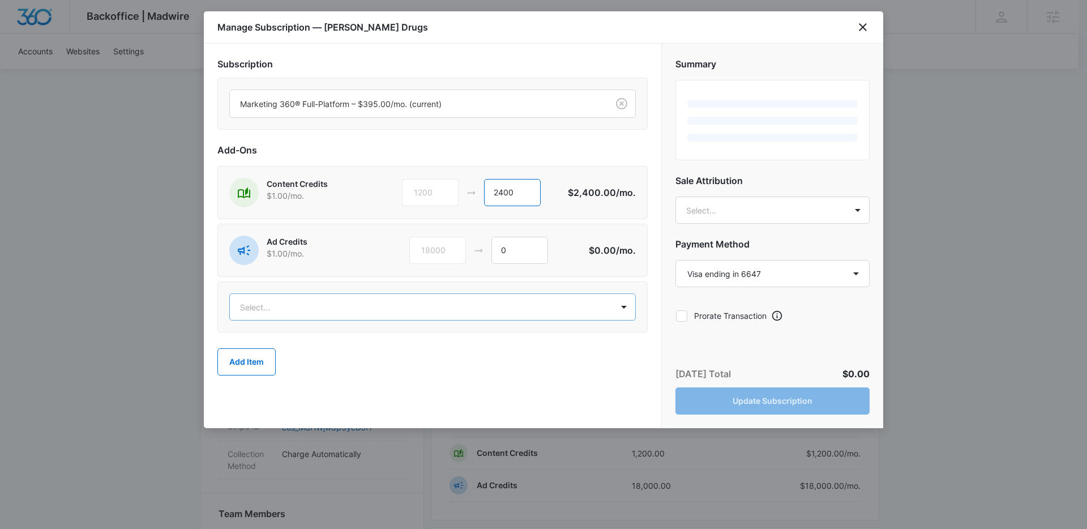
type input "2400"
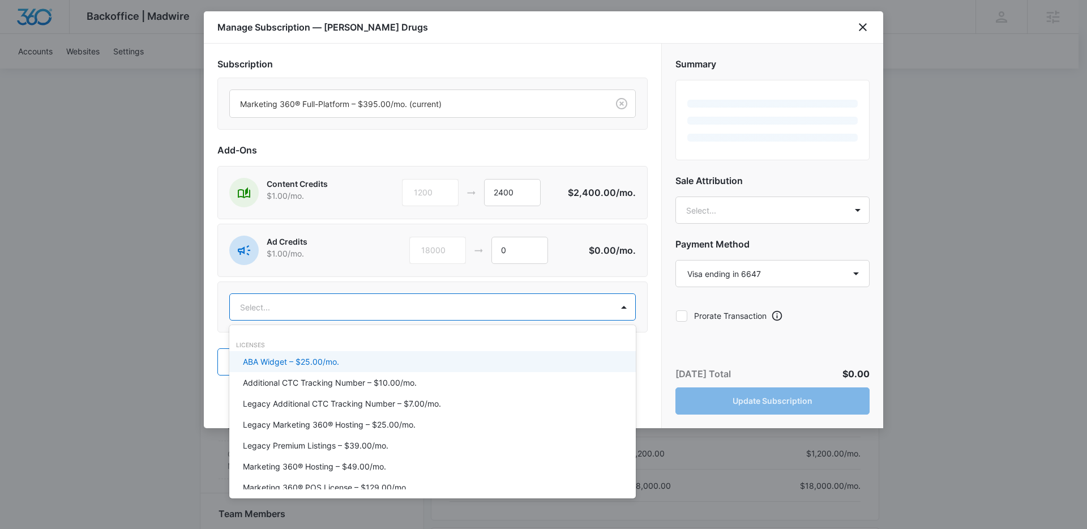
click at [512, 312] on body "Backoffice | Madwire Apps Settings Thomas Baron thomas.baron@madwire.com My Pro…" at bounding box center [543, 413] width 1087 height 1586
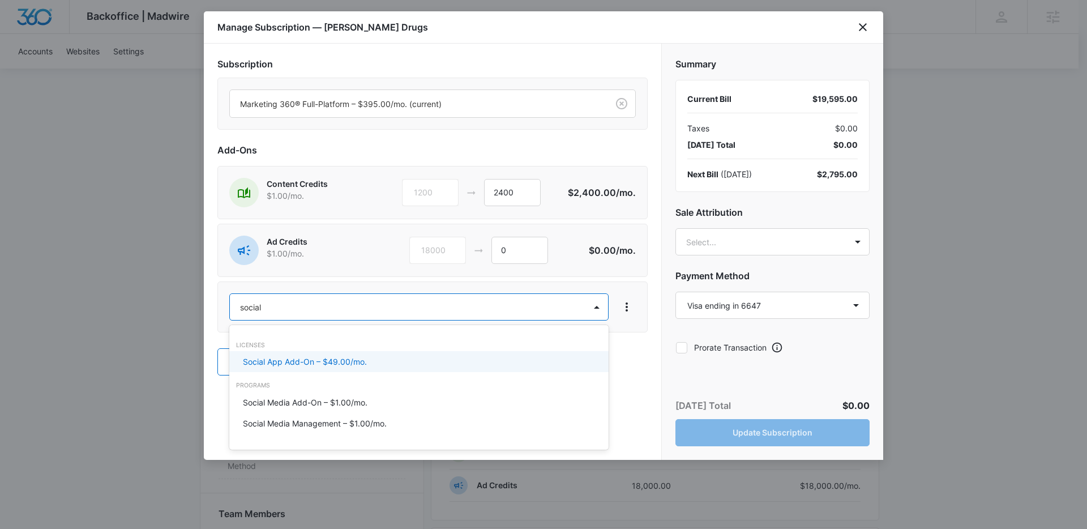
type input "social m"
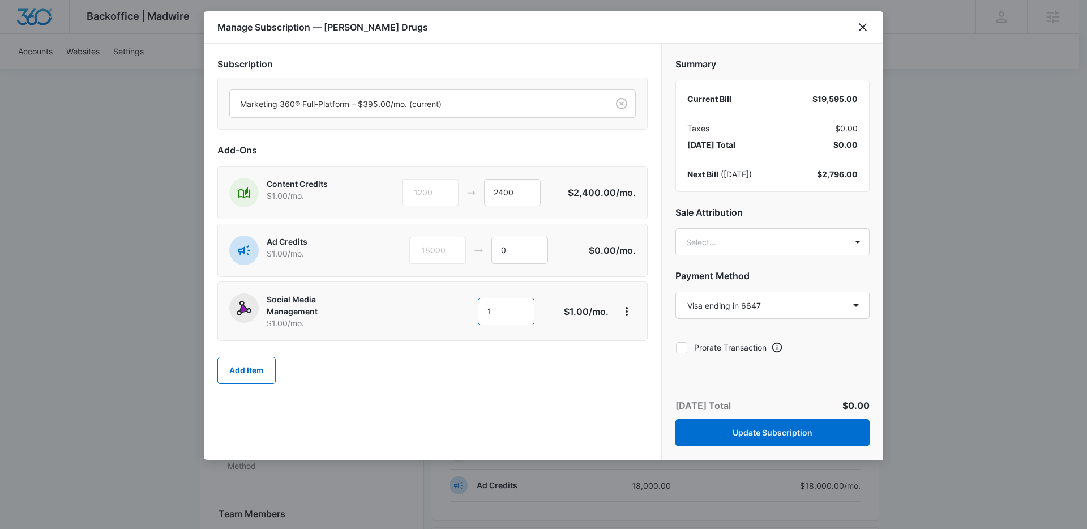
click at [494, 306] on input "1" at bounding box center [506, 311] width 57 height 27
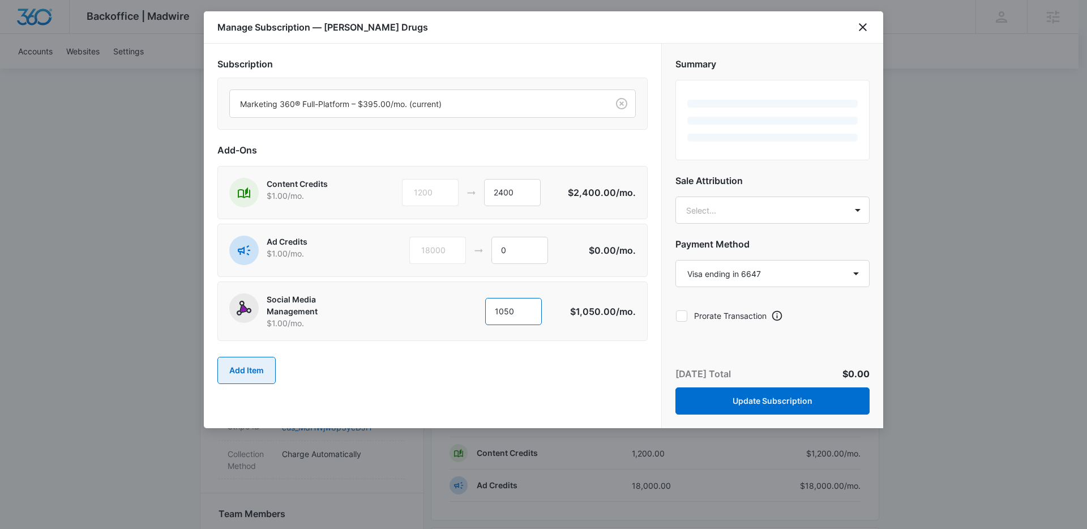
type input "1050"
click at [251, 365] on button "Add Item" at bounding box center [246, 370] width 58 height 27
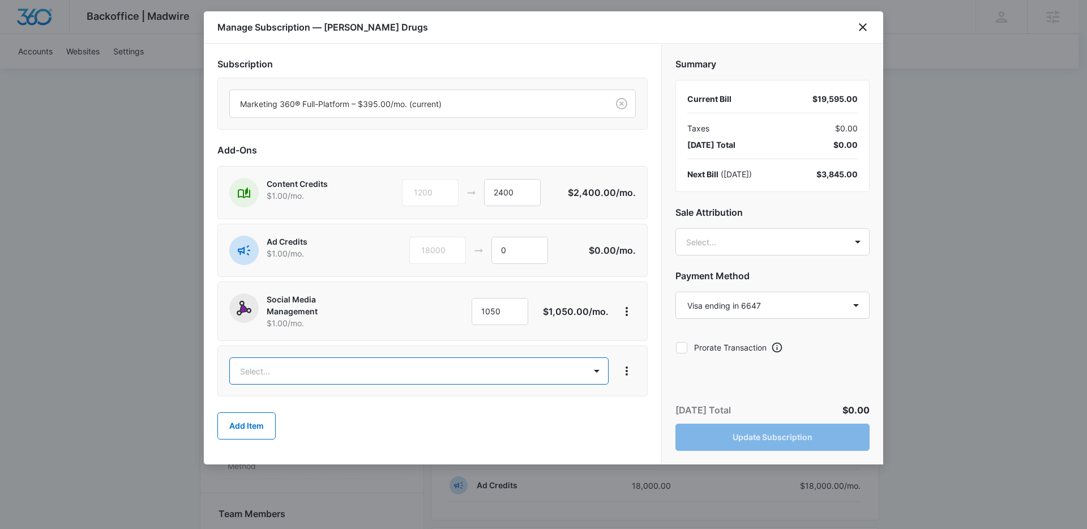
click at [347, 369] on body "Backoffice | Madwire Apps Settings Thomas Baron thomas.baron@madwire.com My Pro…" at bounding box center [543, 429] width 1087 height 1618
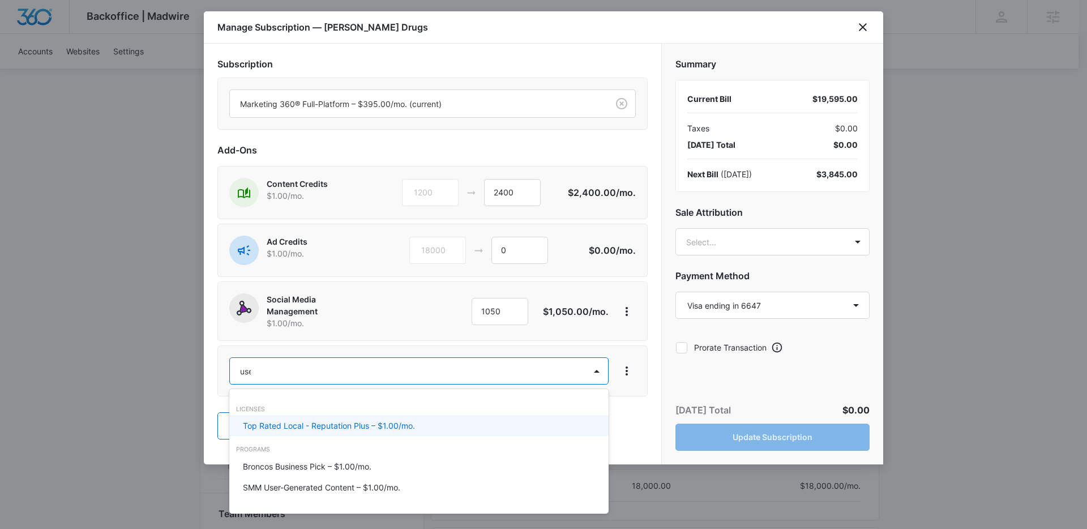
type input "user"
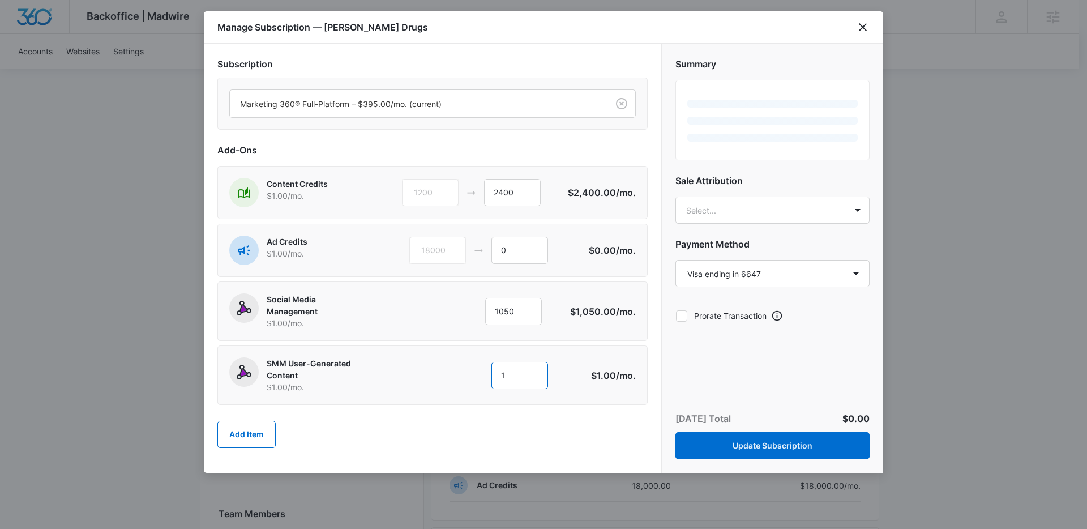
click at [523, 382] on input "1" at bounding box center [519, 375] width 57 height 27
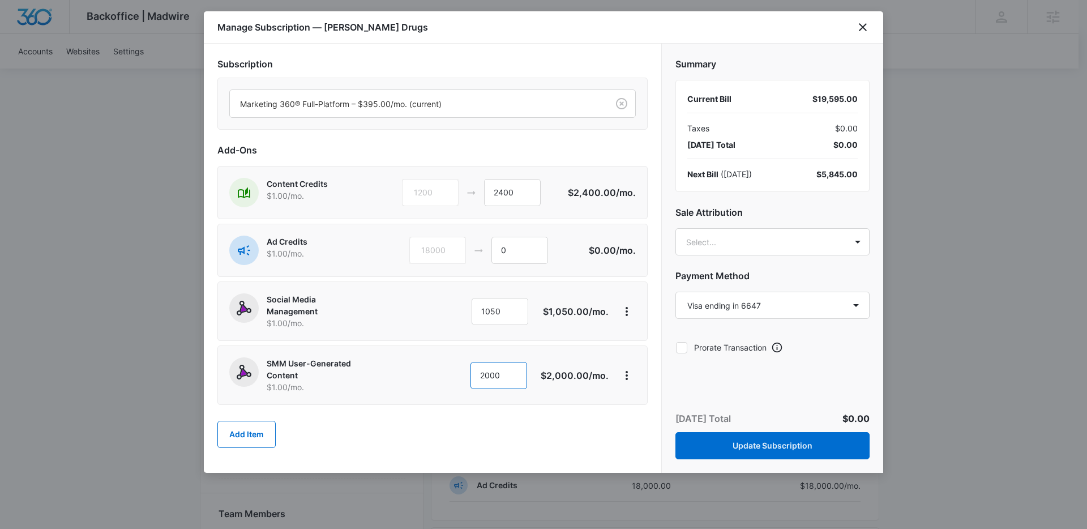
type input "2000"
drag, startPoint x: 396, startPoint y: 447, endPoint x: 408, endPoint y: 447, distance: 11.3
click at [397, 447] on div "Add Item" at bounding box center [432, 434] width 430 height 50
click at [256, 437] on button "Add Item" at bounding box center [246, 434] width 58 height 27
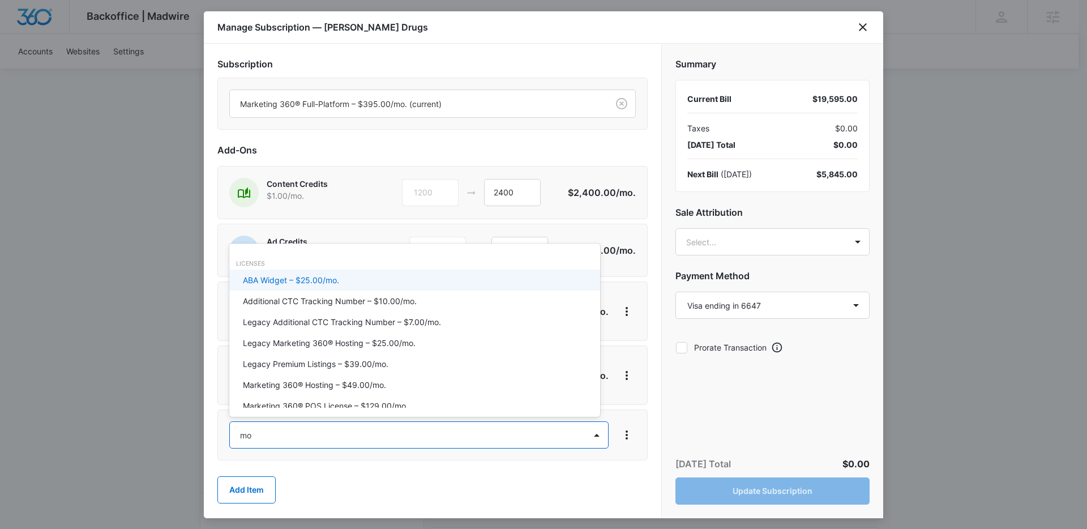
type input "m"
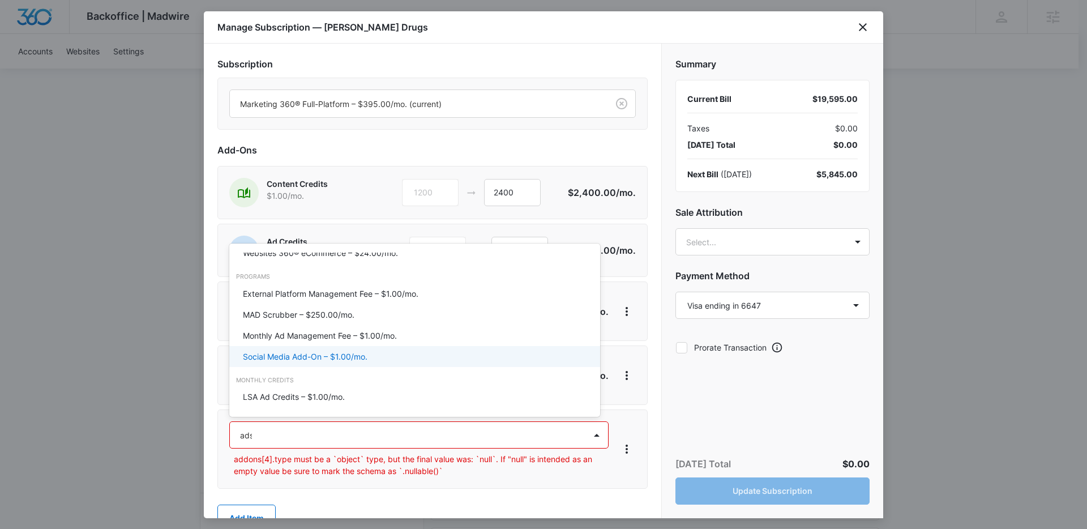
scroll to position [0, 0]
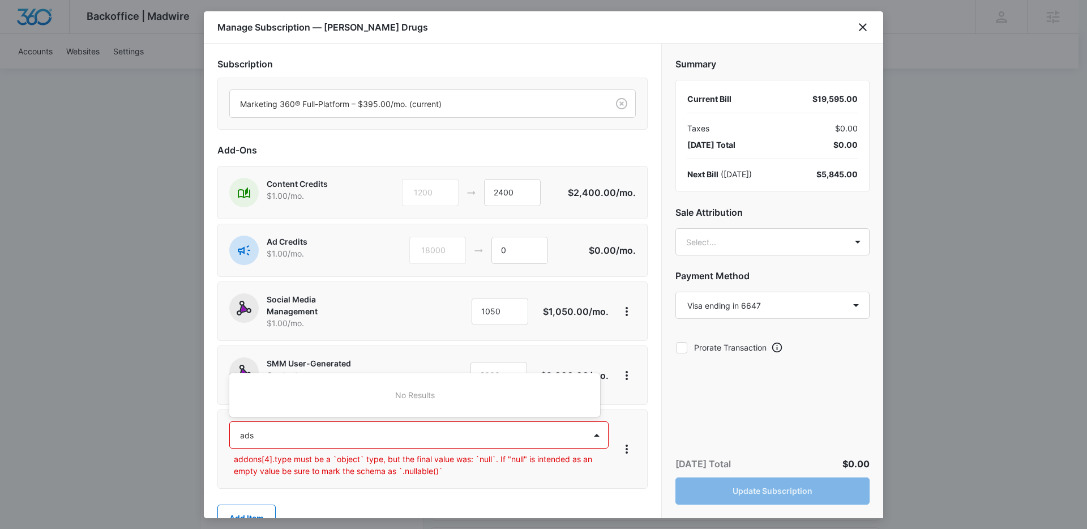
type input "ad"
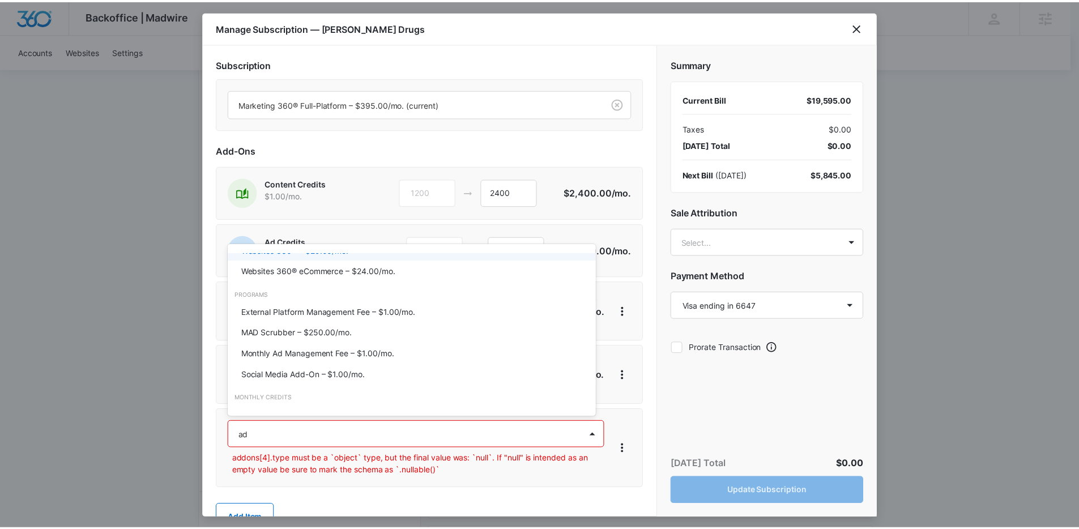
scroll to position [93, 0]
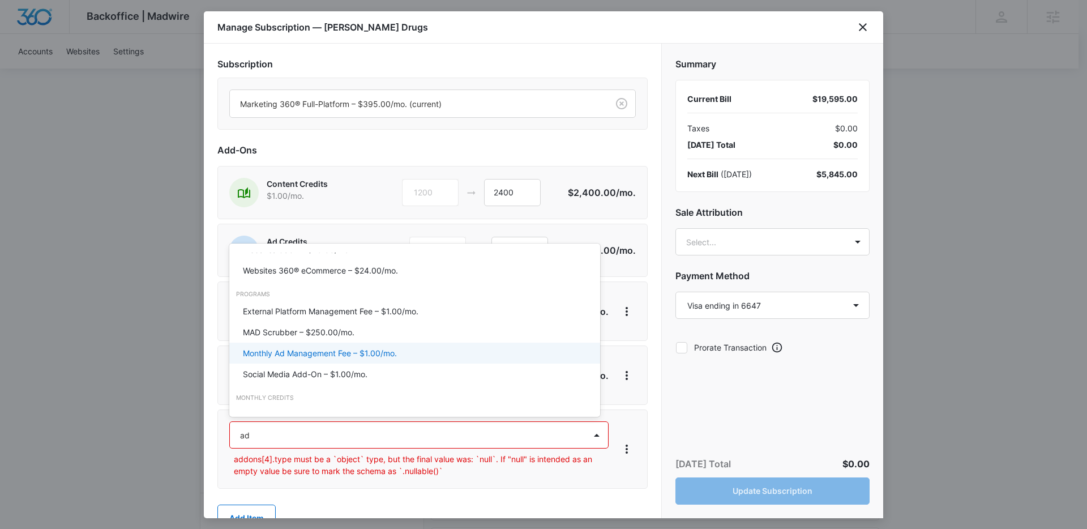
click at [435, 358] on div "Monthly Ad Management Fee – $1.00/mo." at bounding box center [413, 353] width 341 height 12
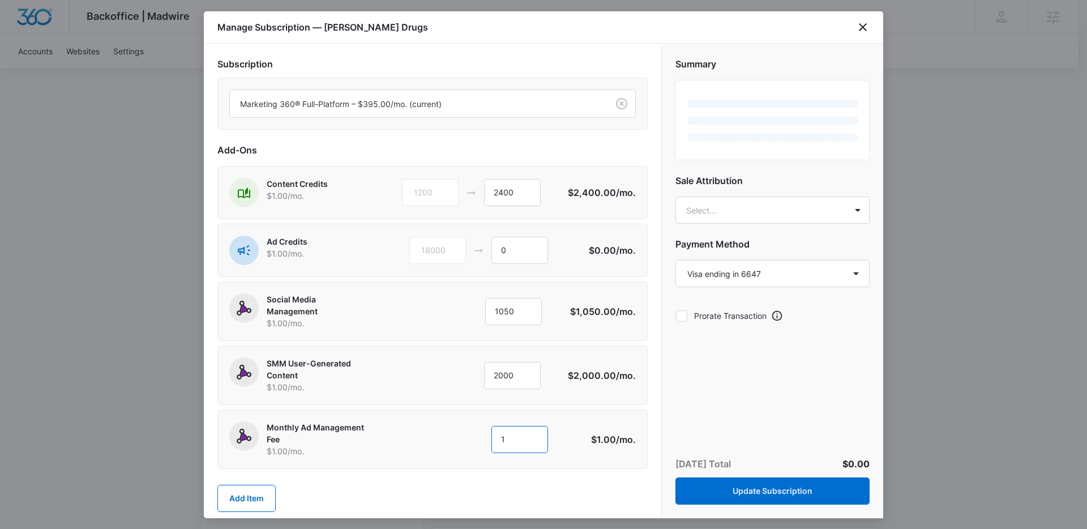
click at [524, 443] on input "1" at bounding box center [519, 439] width 57 height 27
click at [520, 441] on input "1" at bounding box center [519, 439] width 57 height 27
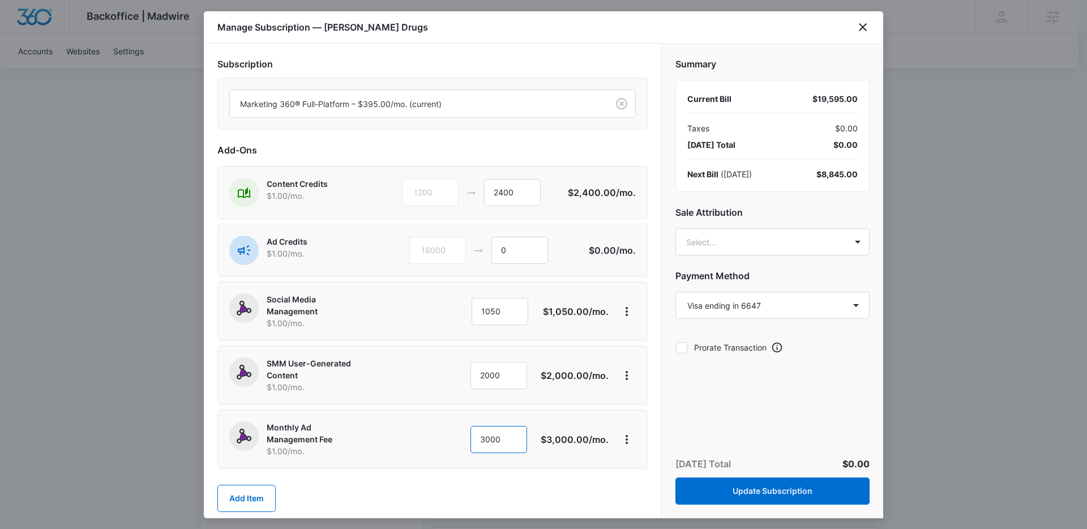
type input "3000"
click at [505, 493] on div "Add Item" at bounding box center [432, 498] width 430 height 50
click at [822, 498] on button "Update Subscription" at bounding box center [772, 490] width 194 height 27
